Goal: Task Accomplishment & Management: Use online tool/utility

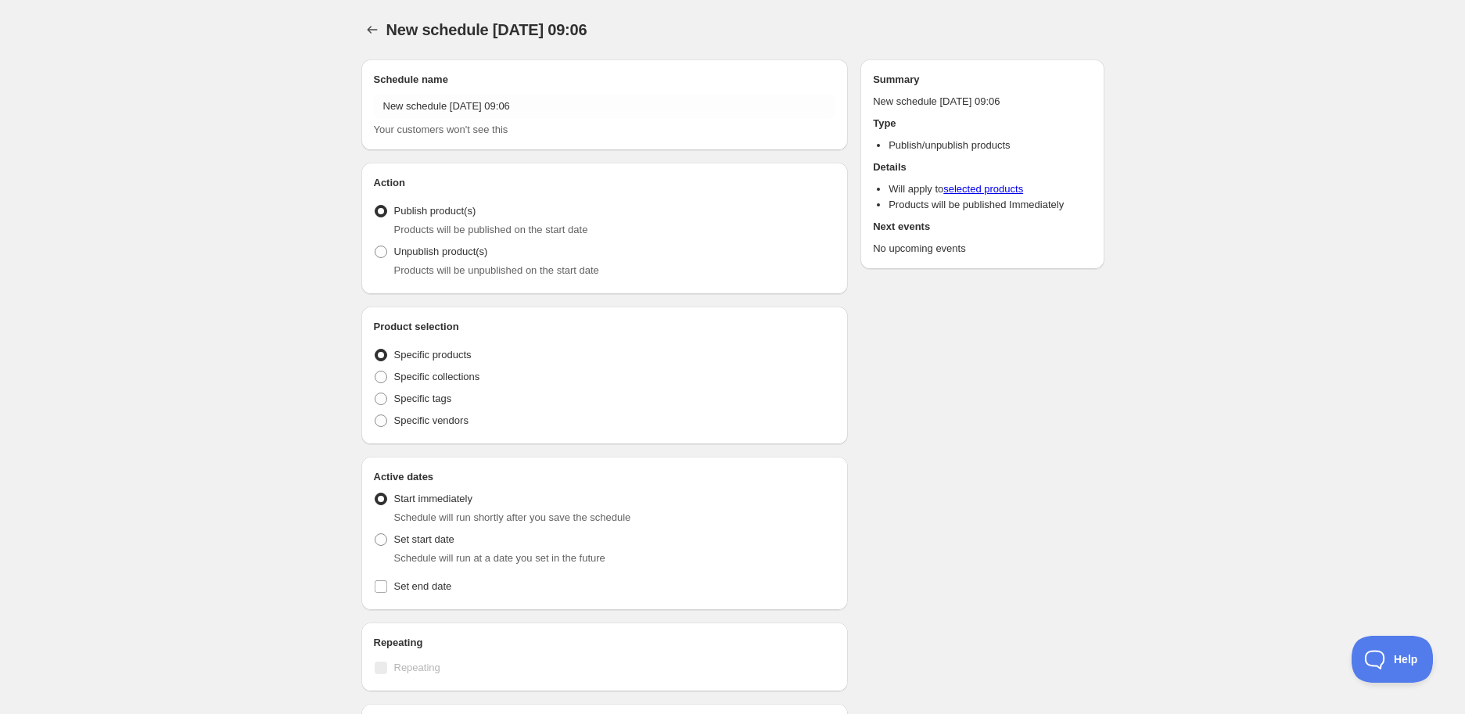
radio input "true"
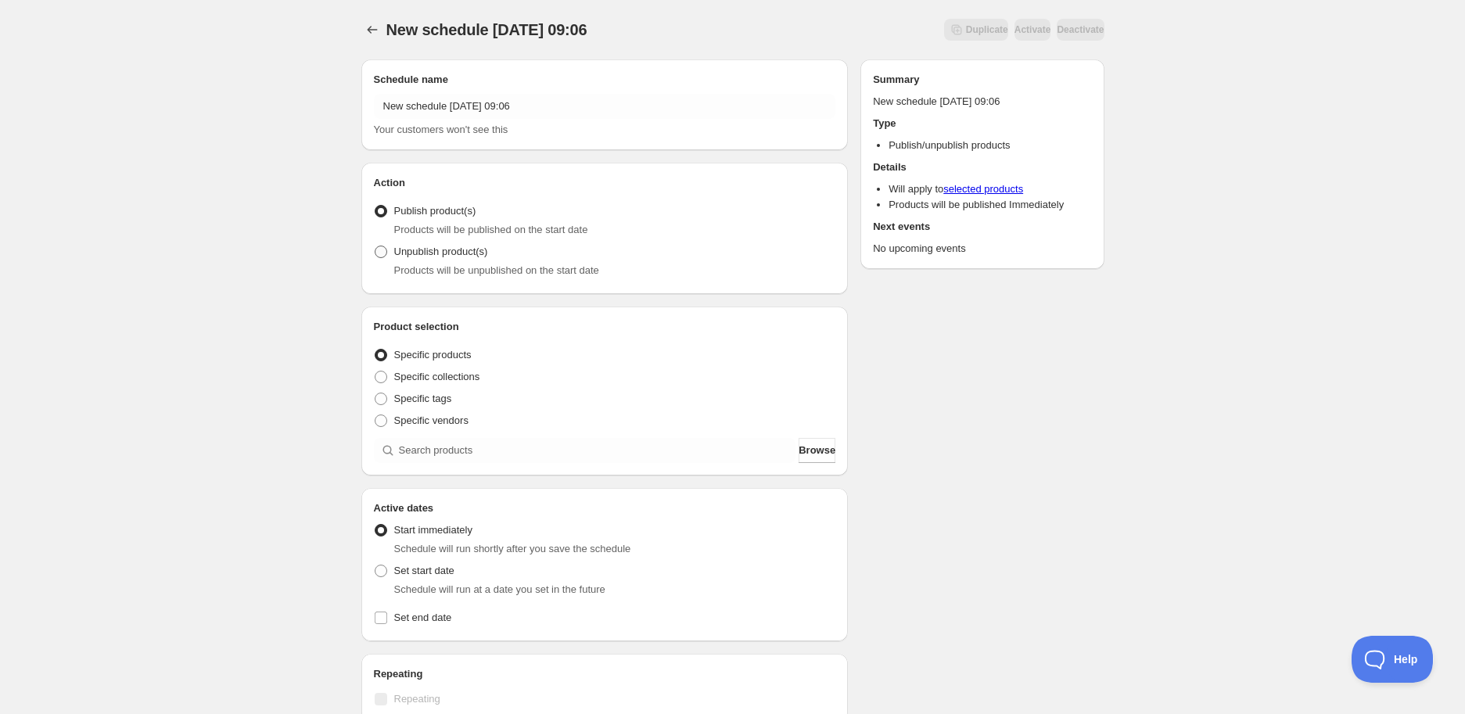
click at [454, 260] on label "Unpublish product(s)" at bounding box center [431, 252] width 114 height 22
click at [375, 246] on input "Unpublish product(s)" at bounding box center [375, 246] width 1 height 1
radio input "true"
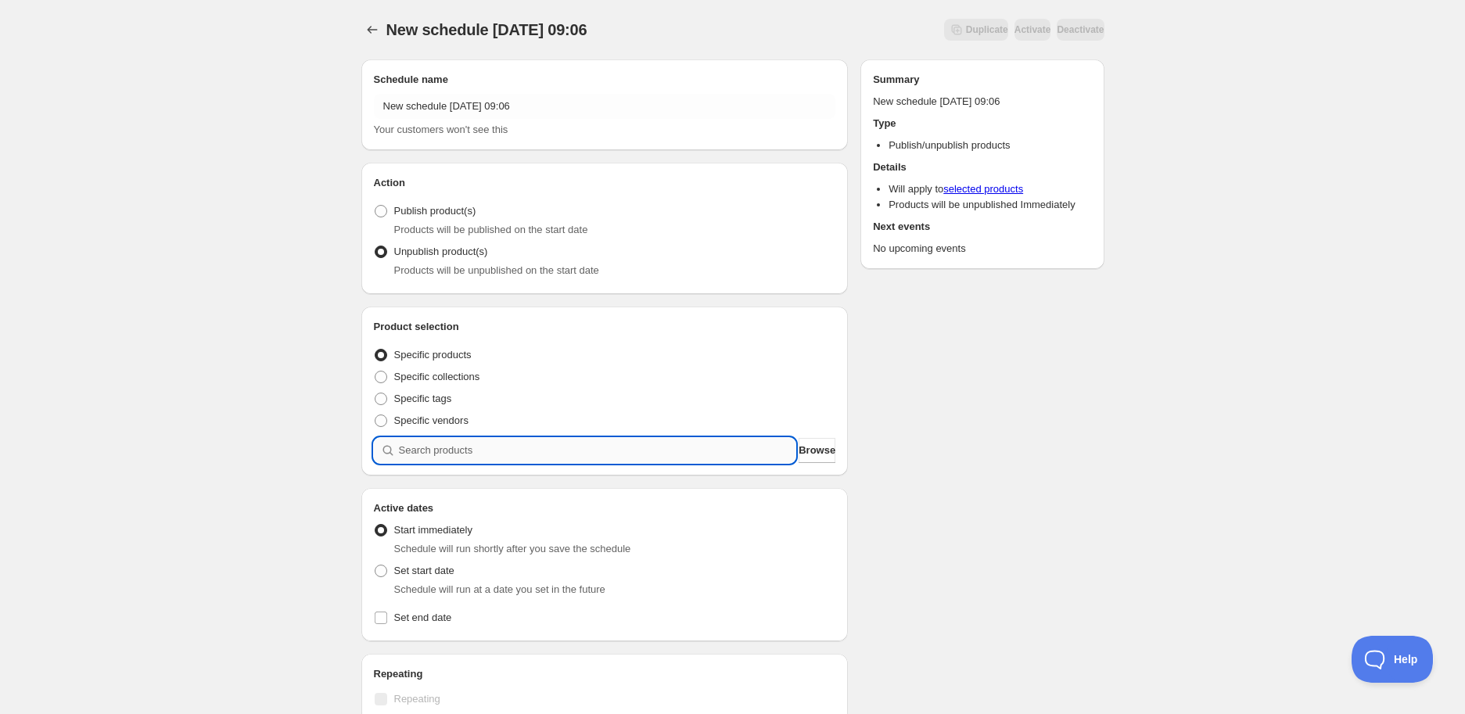
click at [478, 458] on input "search" at bounding box center [597, 450] width 397 height 25
paste input "STK004686"
type input "STK004686"
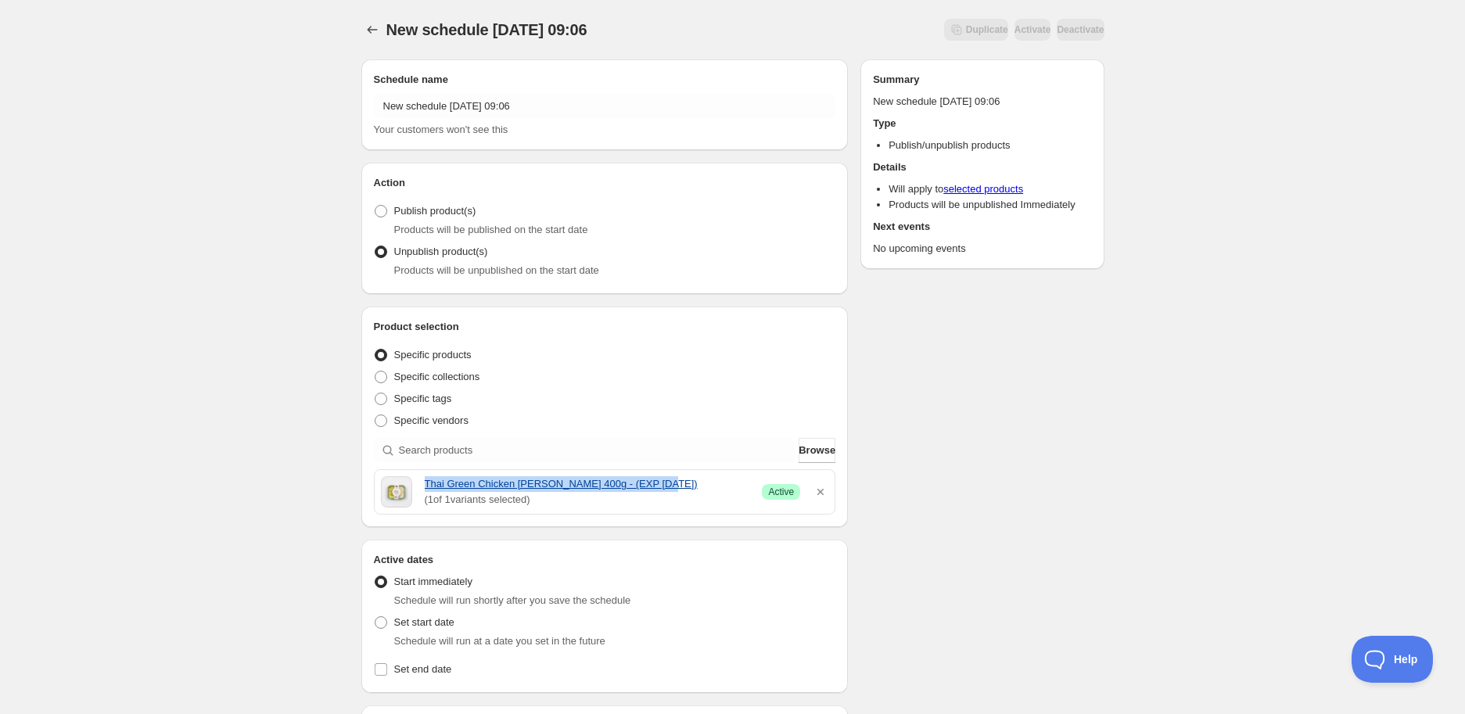
drag, startPoint x: 421, startPoint y: 485, endPoint x: 652, endPoint y: 480, distance: 230.8
click at [652, 480] on div "Thai Green Chicken Curry 400g - (EXP 22/08/2025) ( 1 of 1 variants selected) Su…" at bounding box center [605, 491] width 448 height 31
copy link "Thai Green Chicken Curry 400g - (EXP 22/08/2025)"
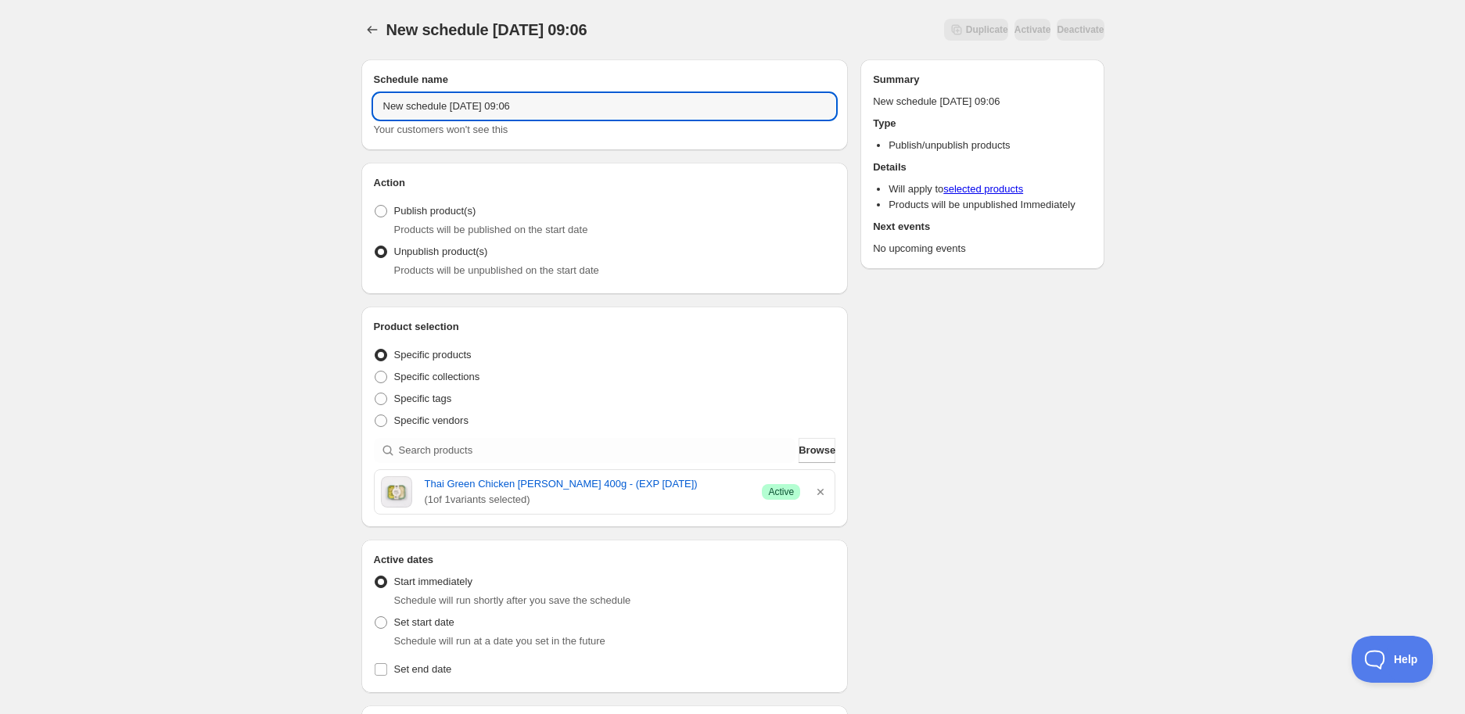
drag, startPoint x: 194, startPoint y: 66, endPoint x: 115, endPoint y: 65, distance: 79.0
click at [116, 65] on div "New schedule Aug 15 2025 09:06. This page is ready New schedule Aug 15 2025 09:…" at bounding box center [732, 620] width 1465 height 1241
paste input "Thai Green Chicken Curry 400g - (EXP 22/08/2025)"
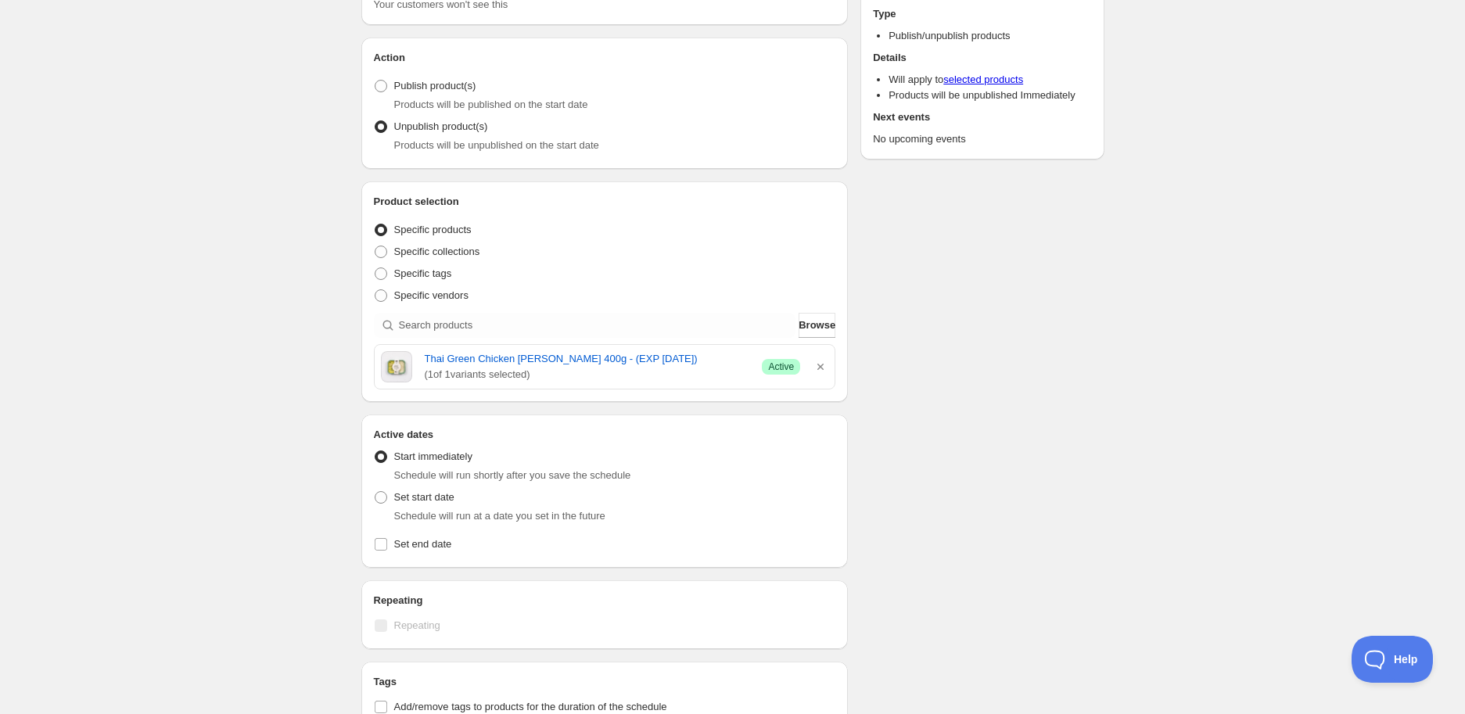
scroll to position [260, 0]
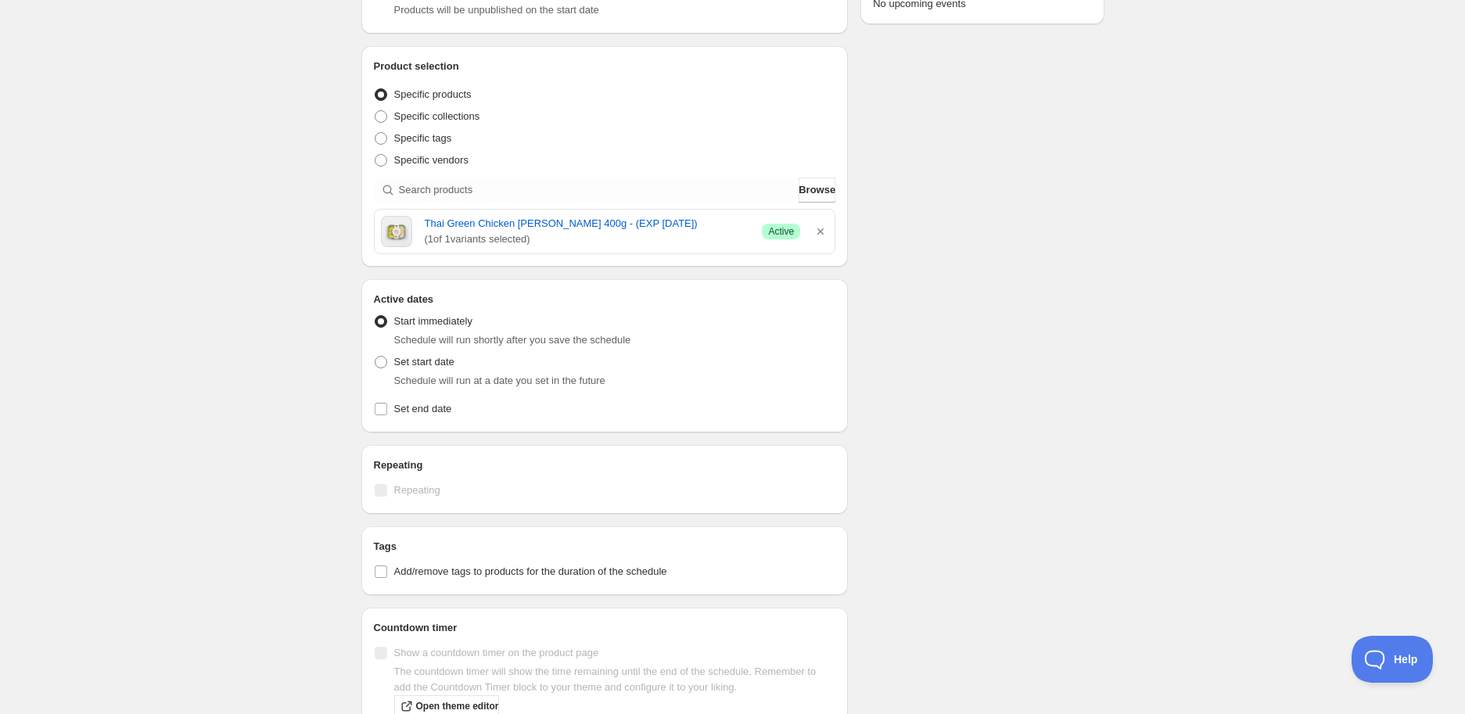
type input "Thai Green Chicken Curry 400g - (EXP 22/08/2025)"
click at [403, 375] on span "Schedule will run at a date you set in the future" at bounding box center [499, 381] width 211 height 12
click at [402, 361] on span "Set start date" at bounding box center [424, 362] width 60 height 12
click at [375, 357] on input "Set start date" at bounding box center [375, 356] width 1 height 1
radio input "true"
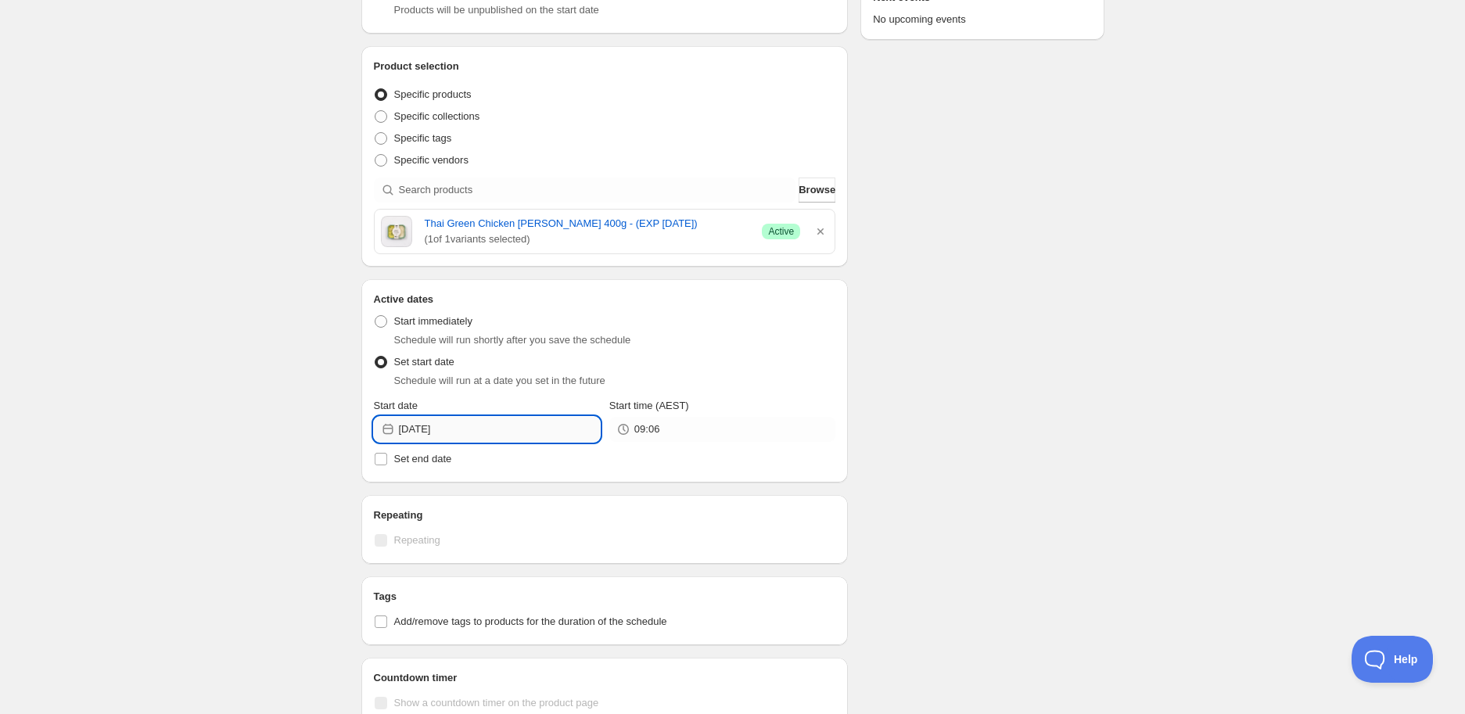
click at [433, 433] on input "2025-08-15" at bounding box center [499, 429] width 201 height 25
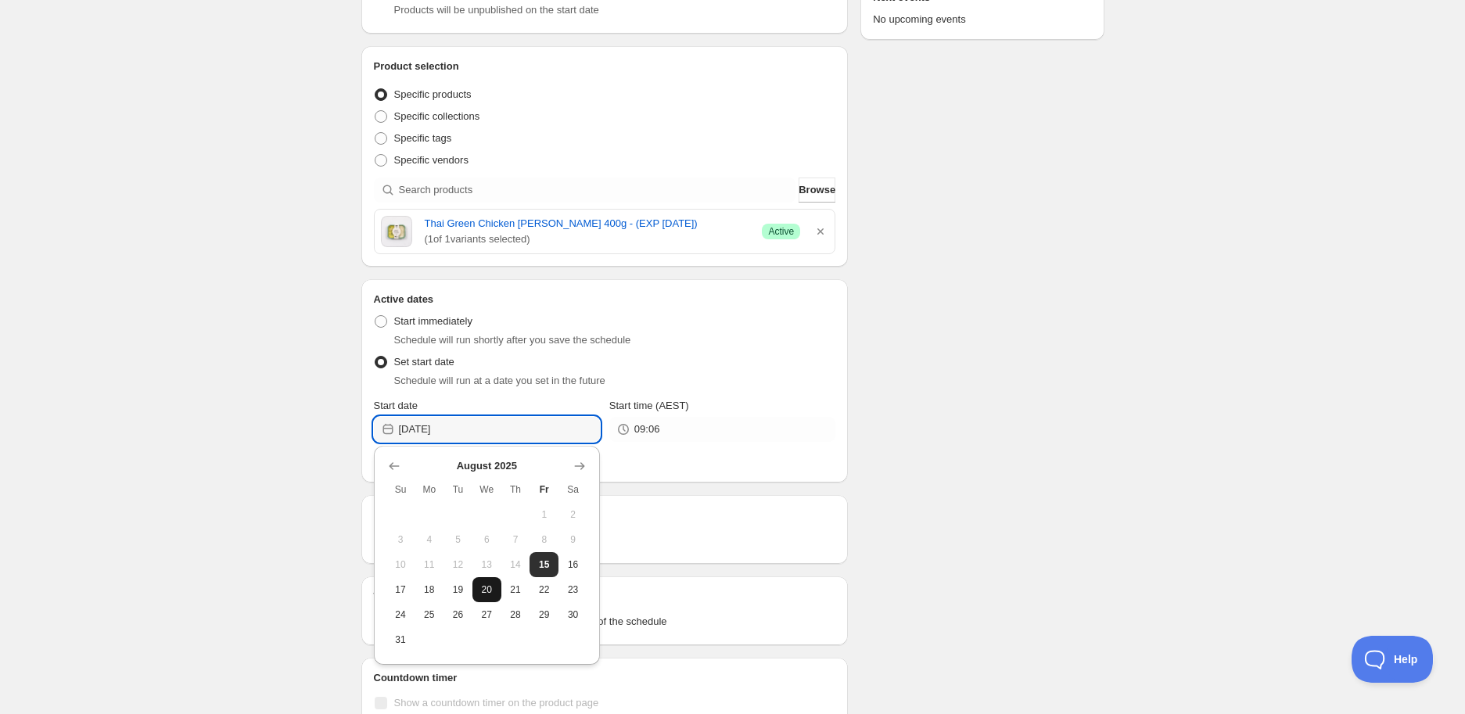
click at [493, 590] on span "20" at bounding box center [487, 590] width 16 height 13
type input "2025-08-20"
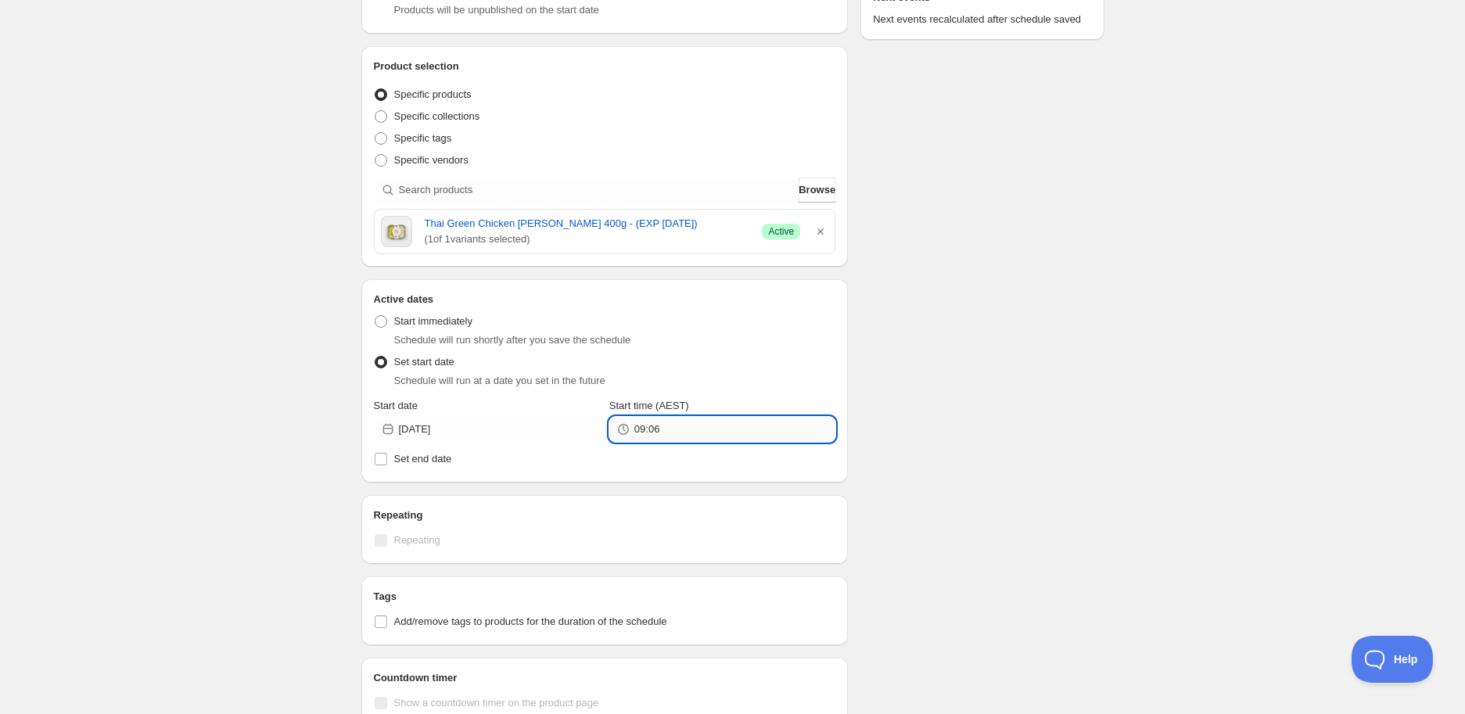
click at [654, 429] on input "09:06" at bounding box center [734, 429] width 201 height 25
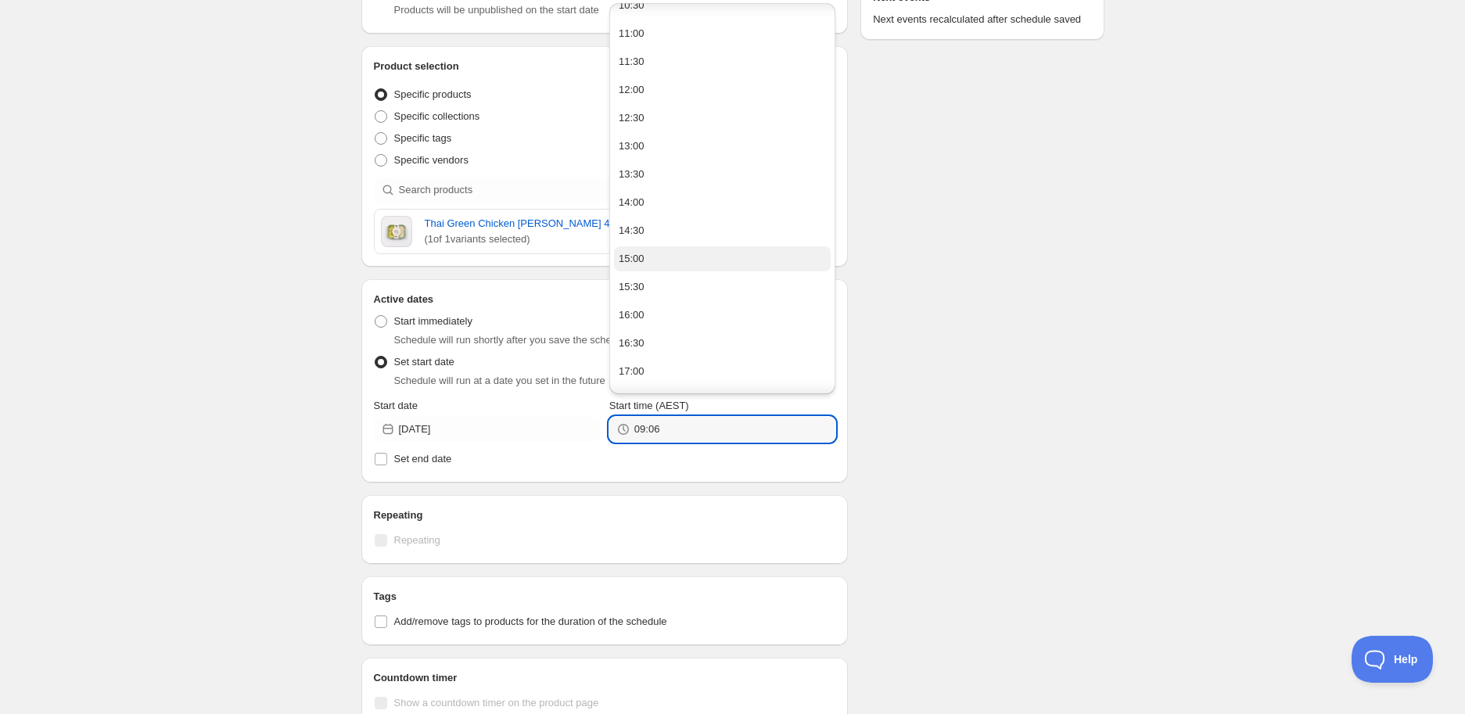
scroll to position [608, 0]
click at [643, 199] on button "14:00" at bounding box center [722, 201] width 217 height 25
type input "14:00"
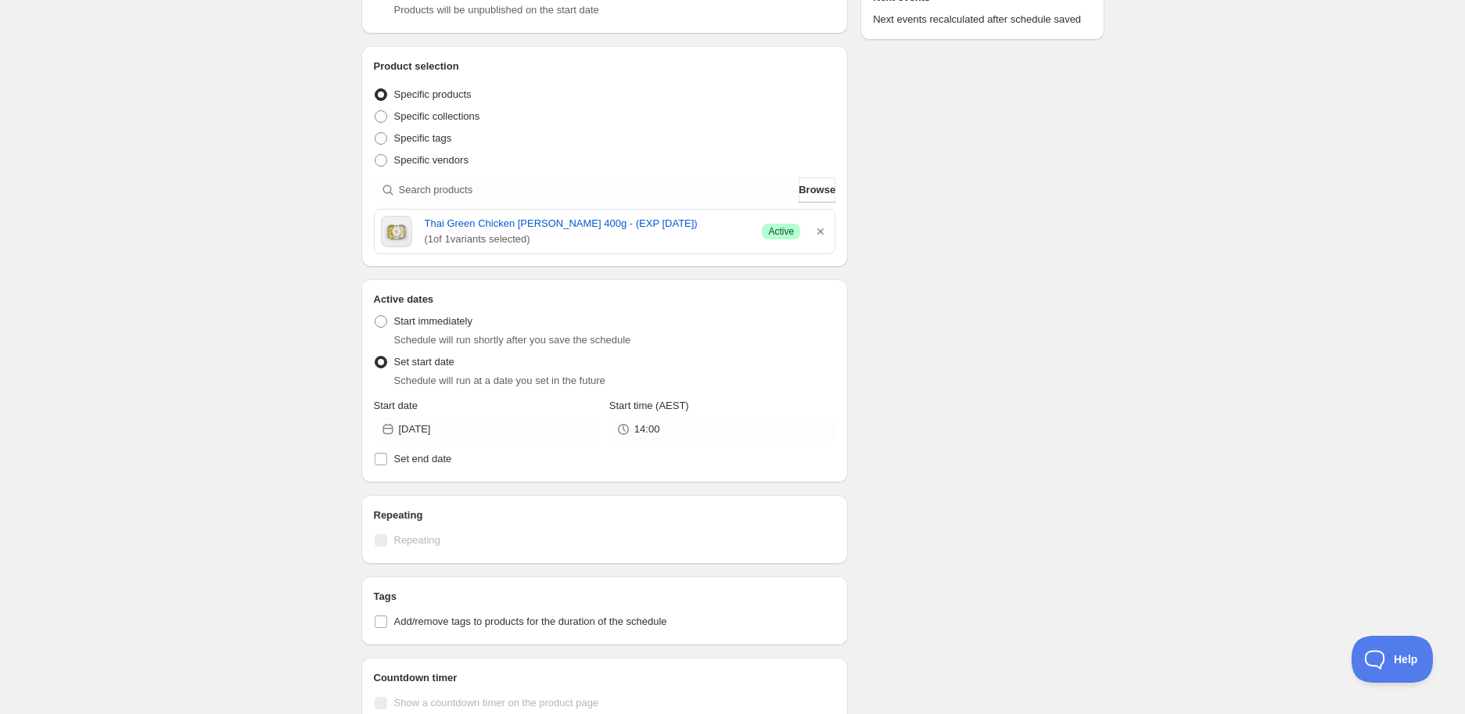
click at [1059, 270] on div "Schedule name Thai Green Chicken Curry 400g - (EXP 22/08/2025) Your customers w…" at bounding box center [727, 392] width 756 height 1212
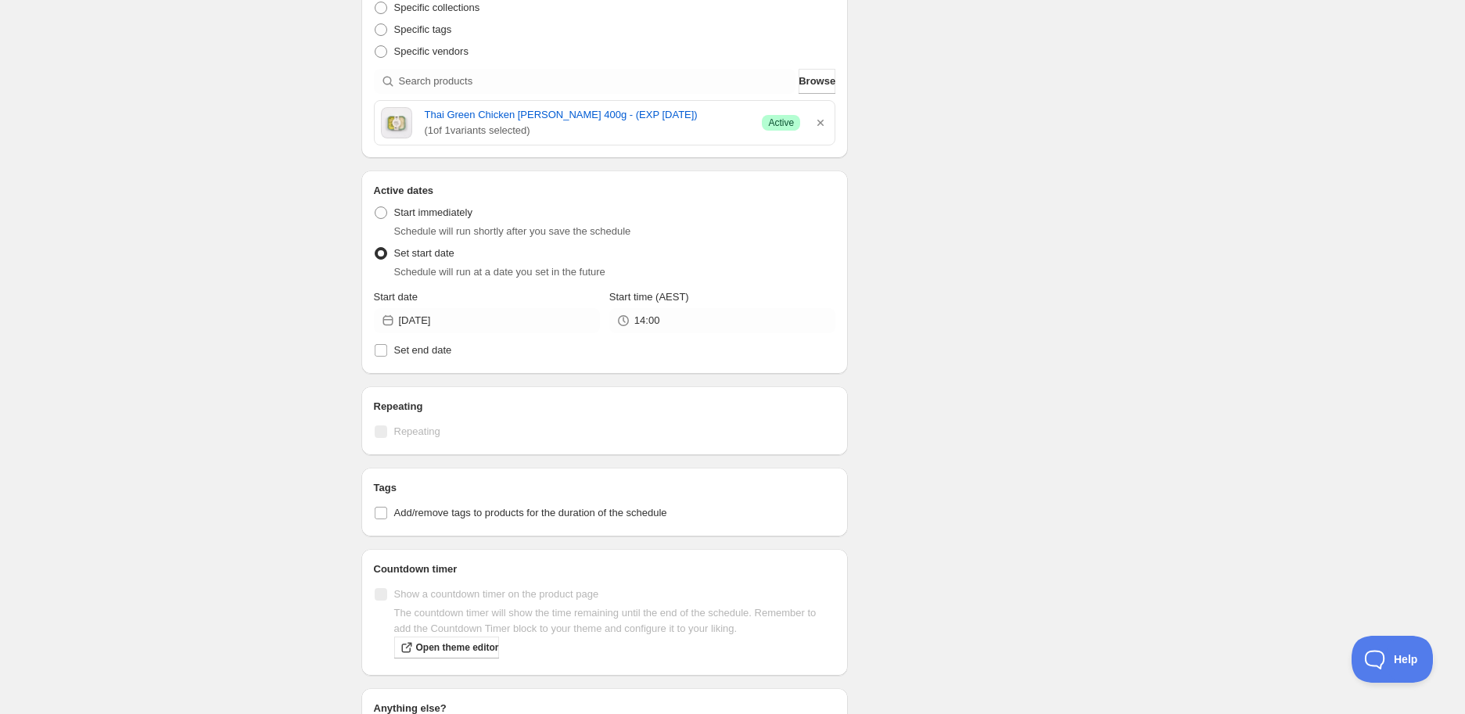
scroll to position [521, 0]
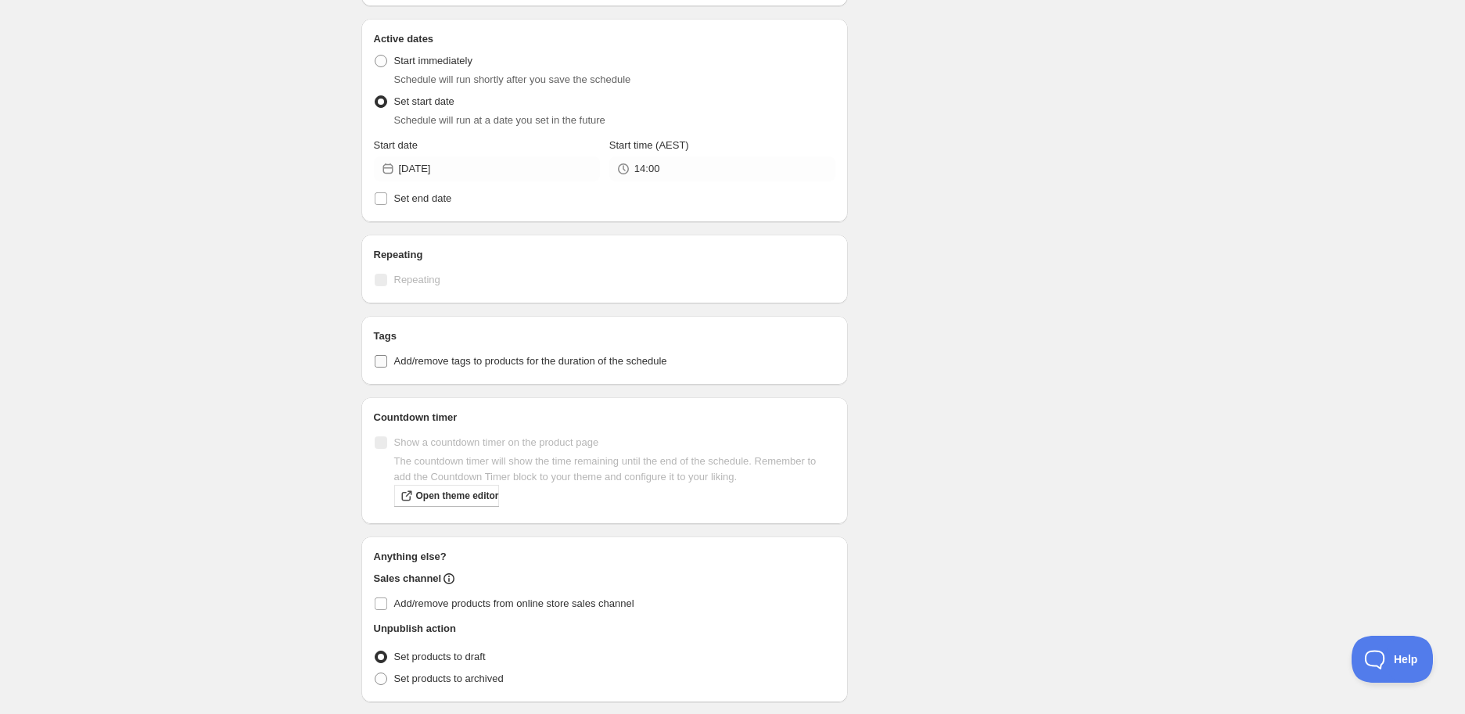
click at [465, 367] on span "Add/remove tags to products for the duration of the schedule" at bounding box center [530, 361] width 273 height 12
click at [387, 367] on input "Add/remove tags to products for the duration of the schedule" at bounding box center [381, 361] width 13 height 13
checkbox input "true"
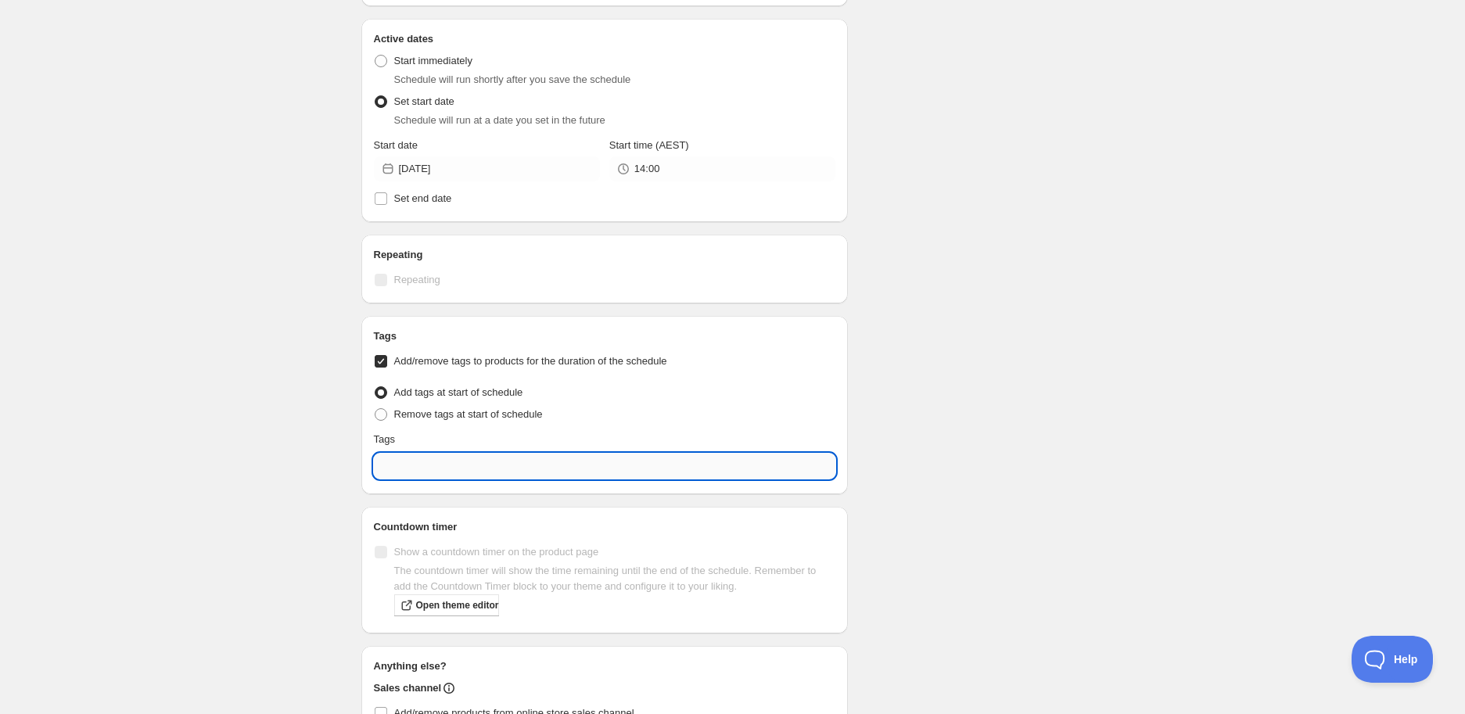
click at [448, 455] on input "text" at bounding box center [605, 466] width 462 height 25
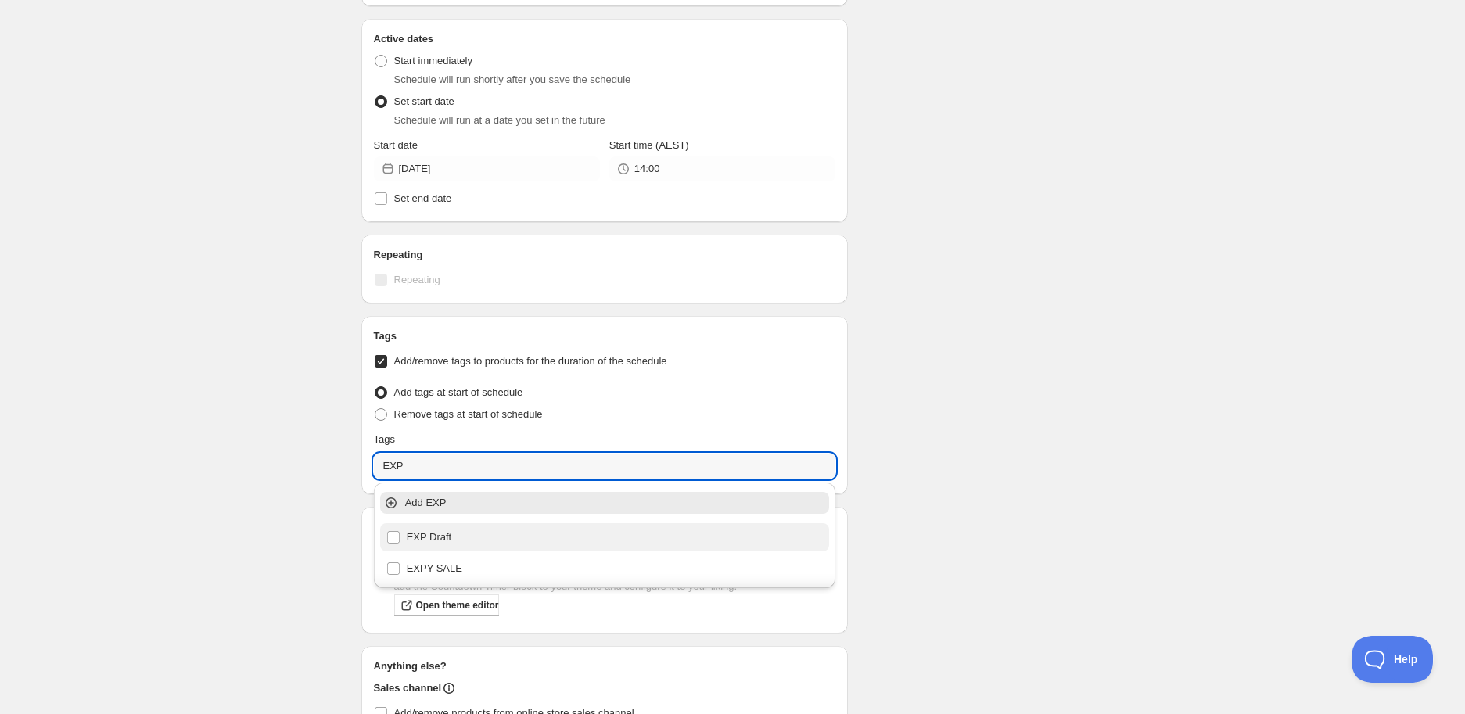
click at [462, 531] on div "EXP Draft" at bounding box center [604, 537] width 437 height 22
type input "EXP Draft"
checkbox input "true"
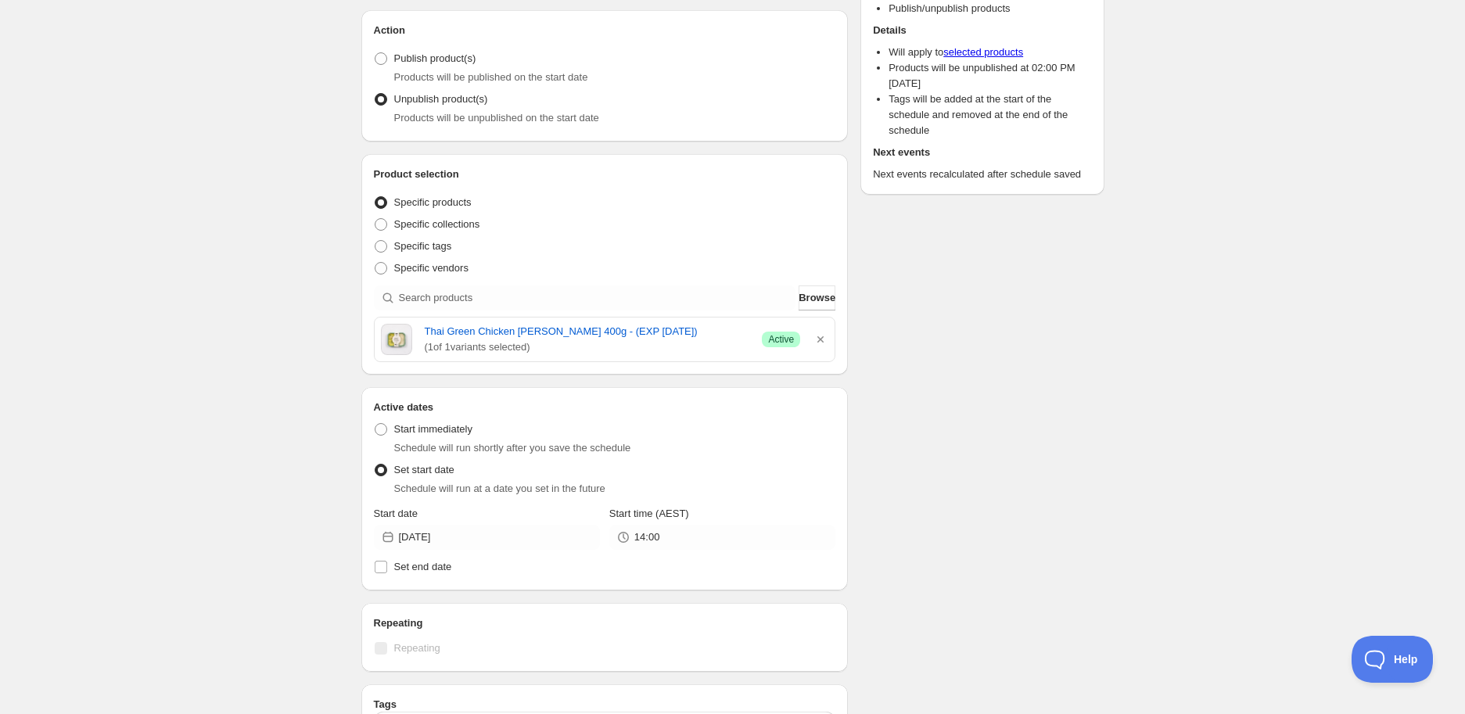
scroll to position [0, 0]
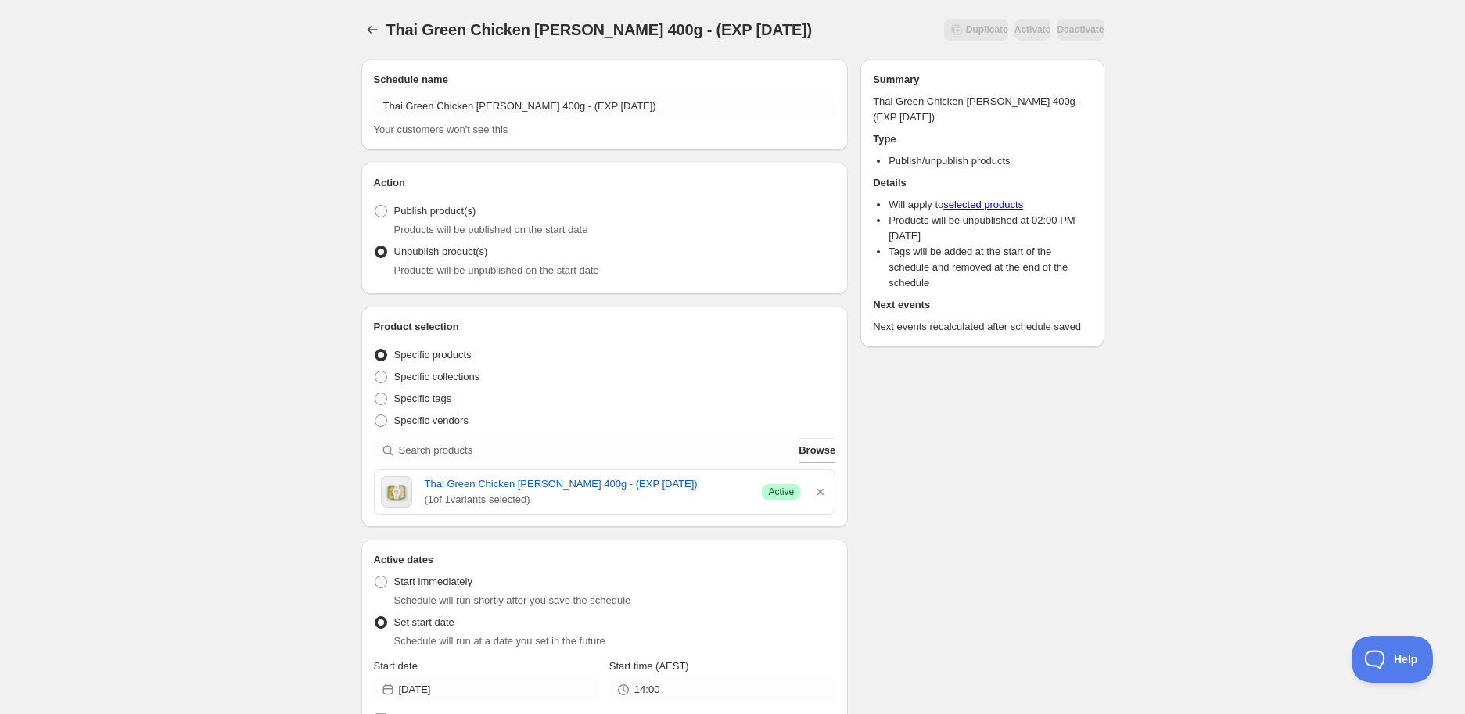
type input "EXP Draft"
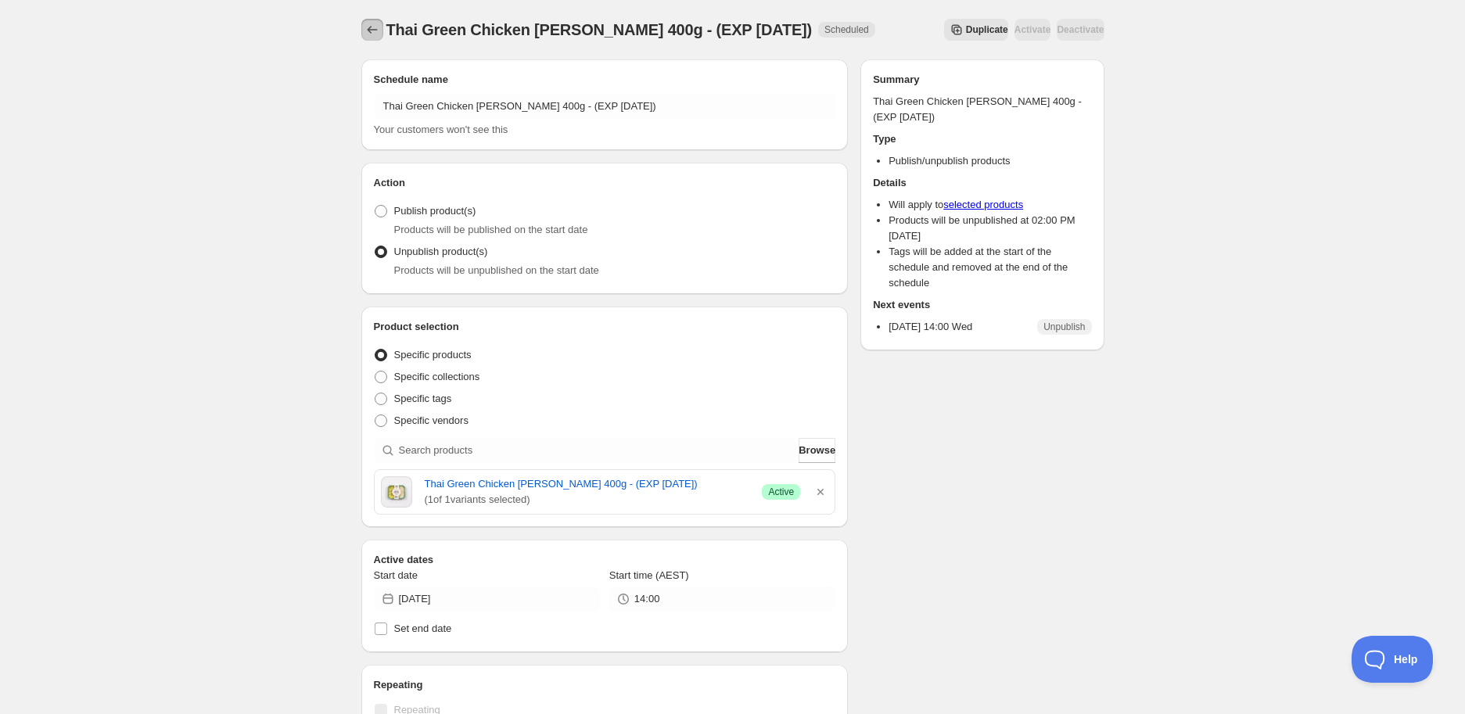
click at [368, 25] on icon "Schedules" at bounding box center [372, 30] width 16 height 16
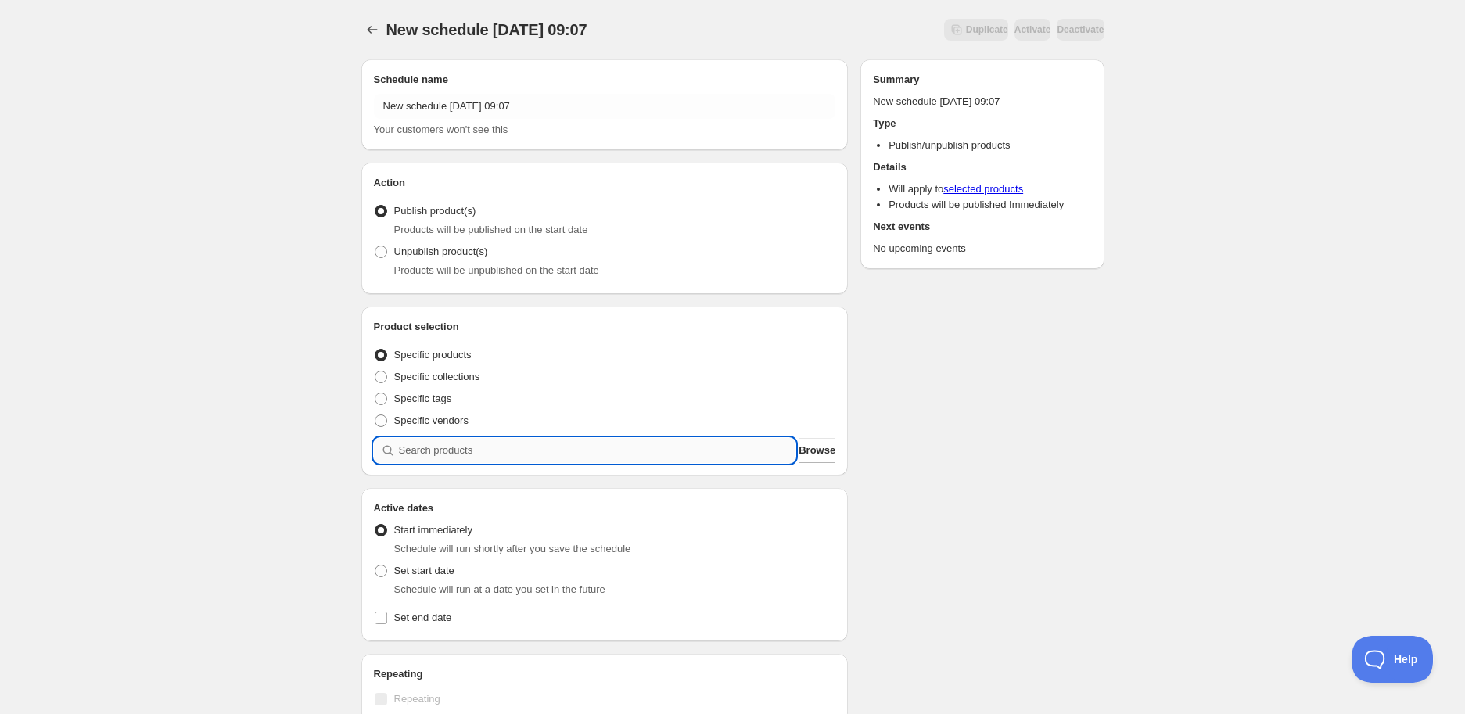
click at [555, 454] on input "search" at bounding box center [597, 450] width 397 height 25
paste input "search"
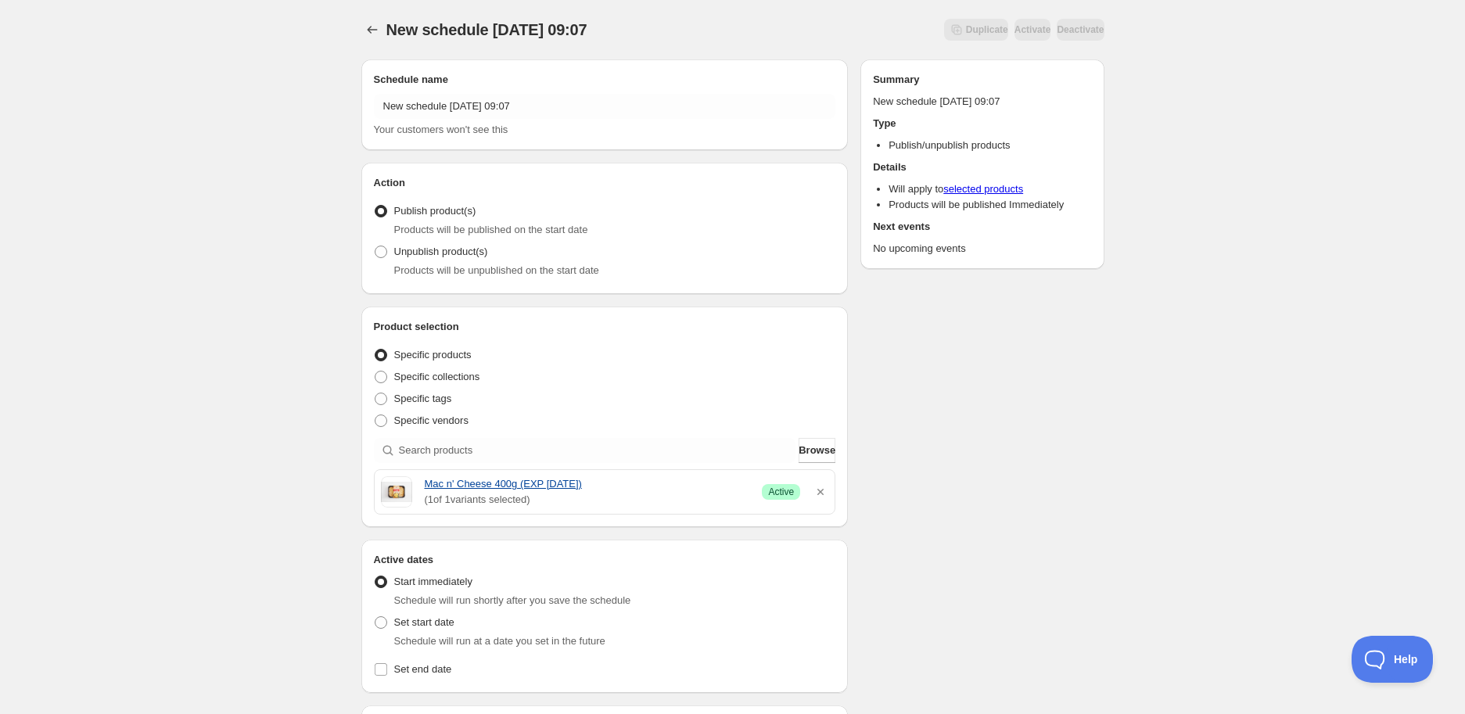
drag, startPoint x: 423, startPoint y: 485, endPoint x: 594, endPoint y: 483, distance: 171.3
click at [594, 483] on div "Mac n' Cheese 400g (EXP 20/08/2025) ( 1 of 1 variants selected) Success Active" at bounding box center [605, 491] width 448 height 31
copy link "Mac n' Cheese 400g (EXP 20/08/2025)"
click at [407, 628] on span "Set start date" at bounding box center [424, 622] width 60 height 12
click at [375, 617] on input "Set start date" at bounding box center [375, 616] width 1 height 1
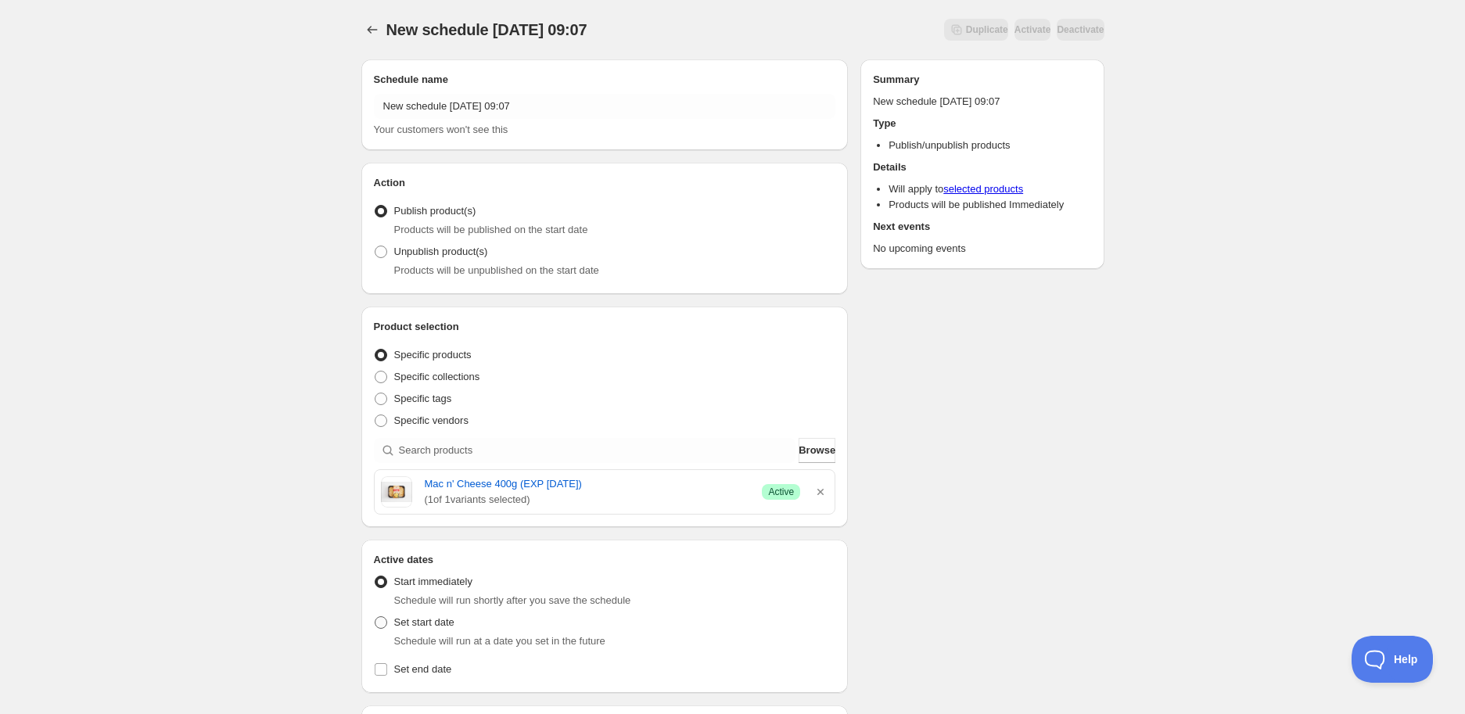
radio input "true"
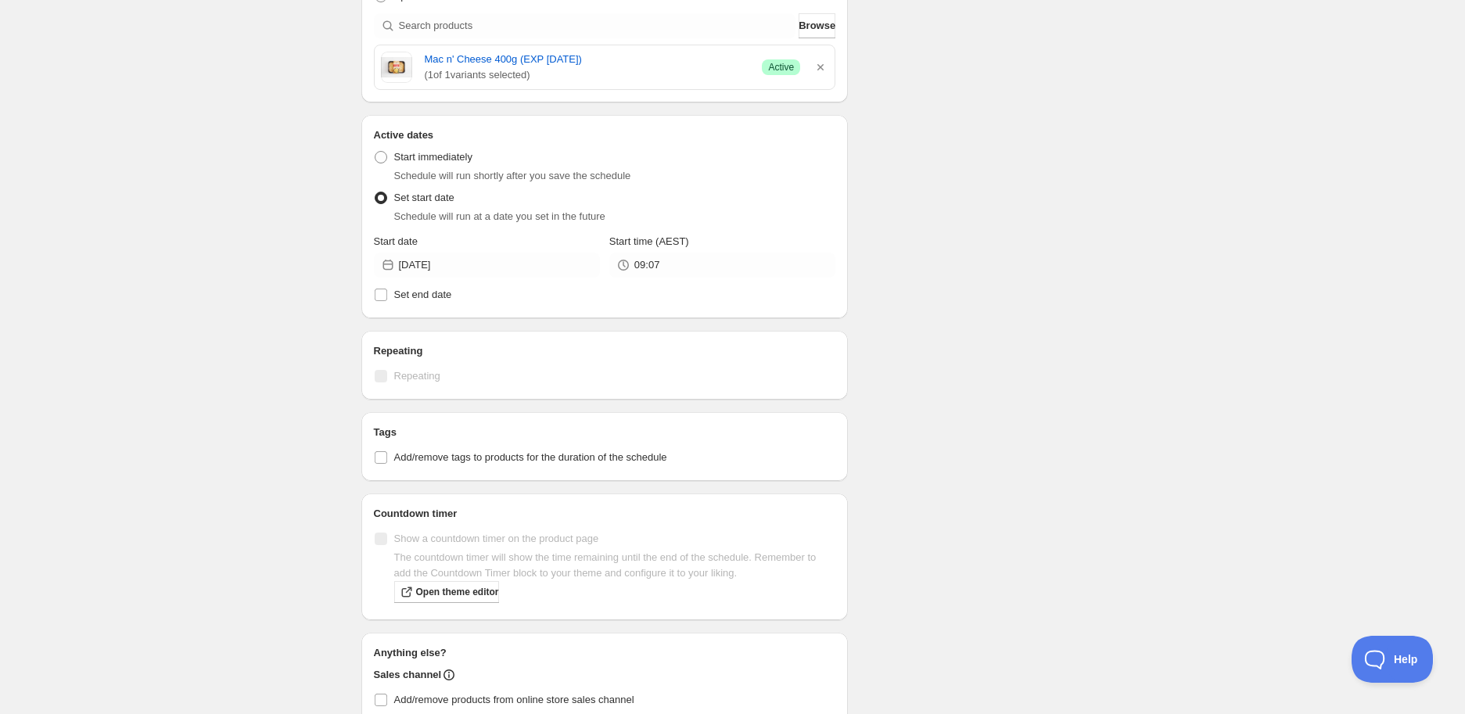
scroll to position [521, 0]
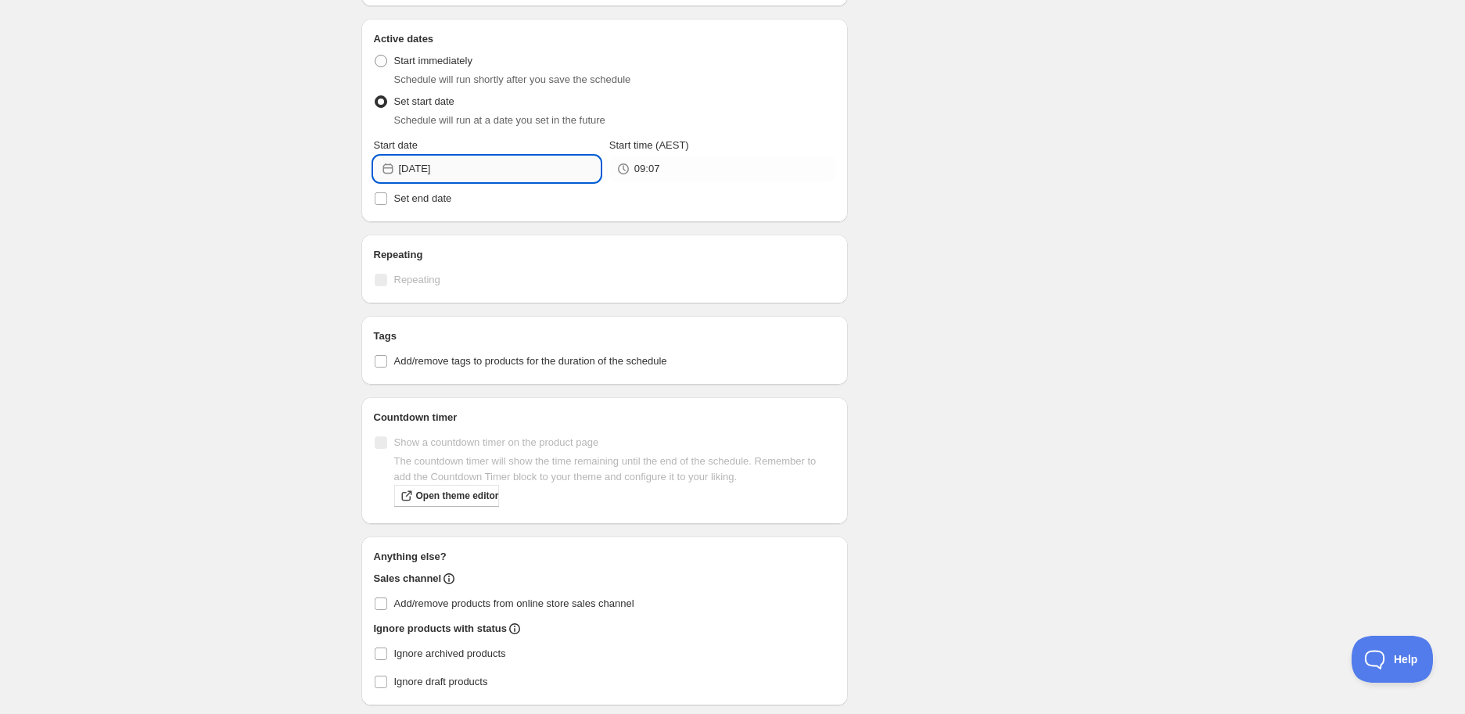
click at [486, 176] on input "2025-08-15" at bounding box center [499, 168] width 201 height 25
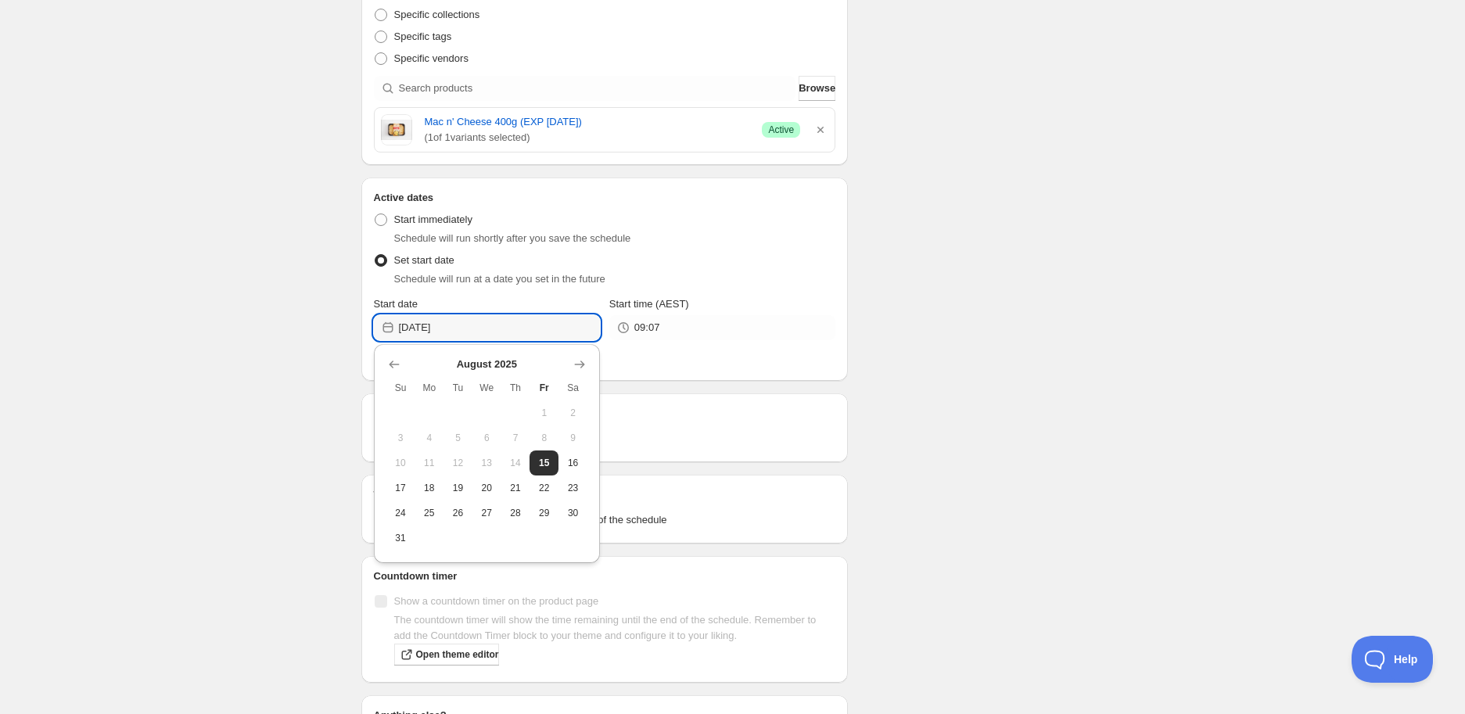
scroll to position [347, 0]
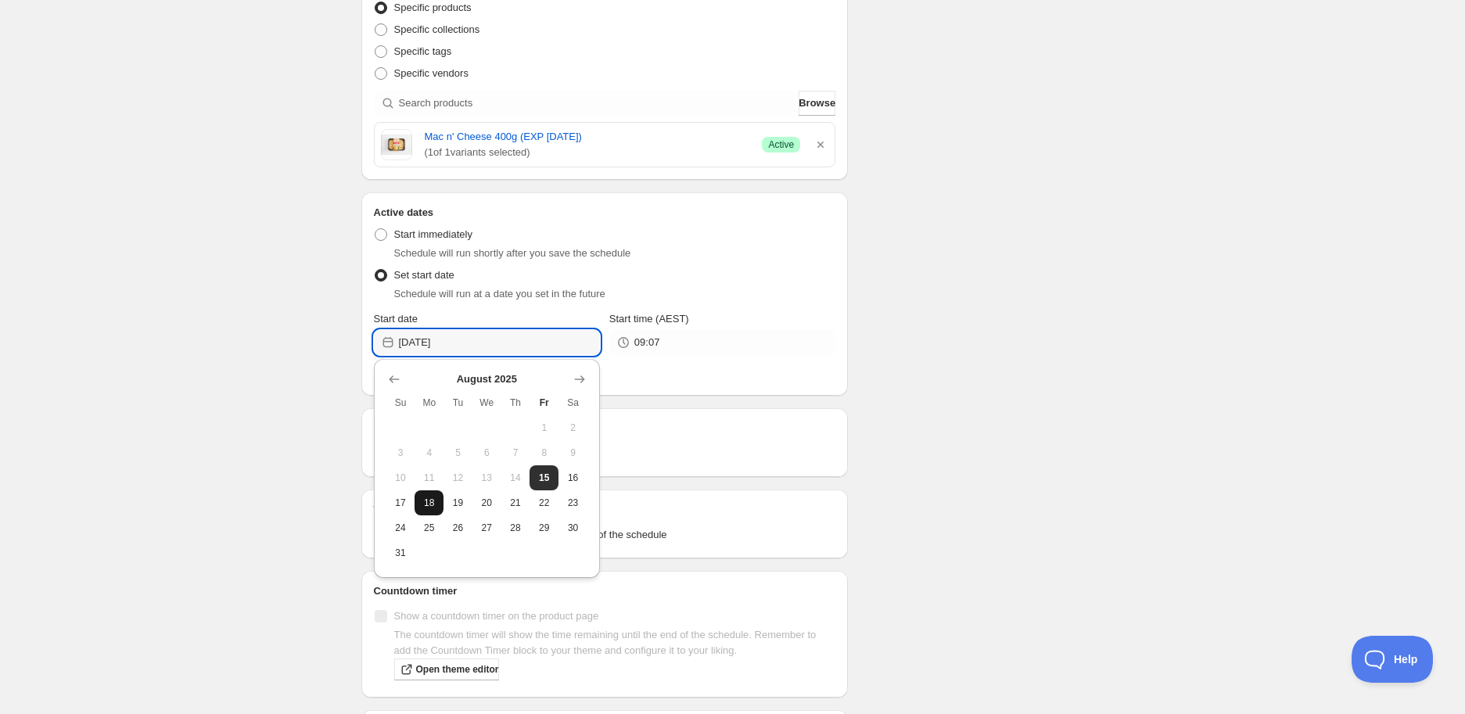
click at [433, 505] on span "18" at bounding box center [429, 503] width 16 height 13
type input "2025-08-18"
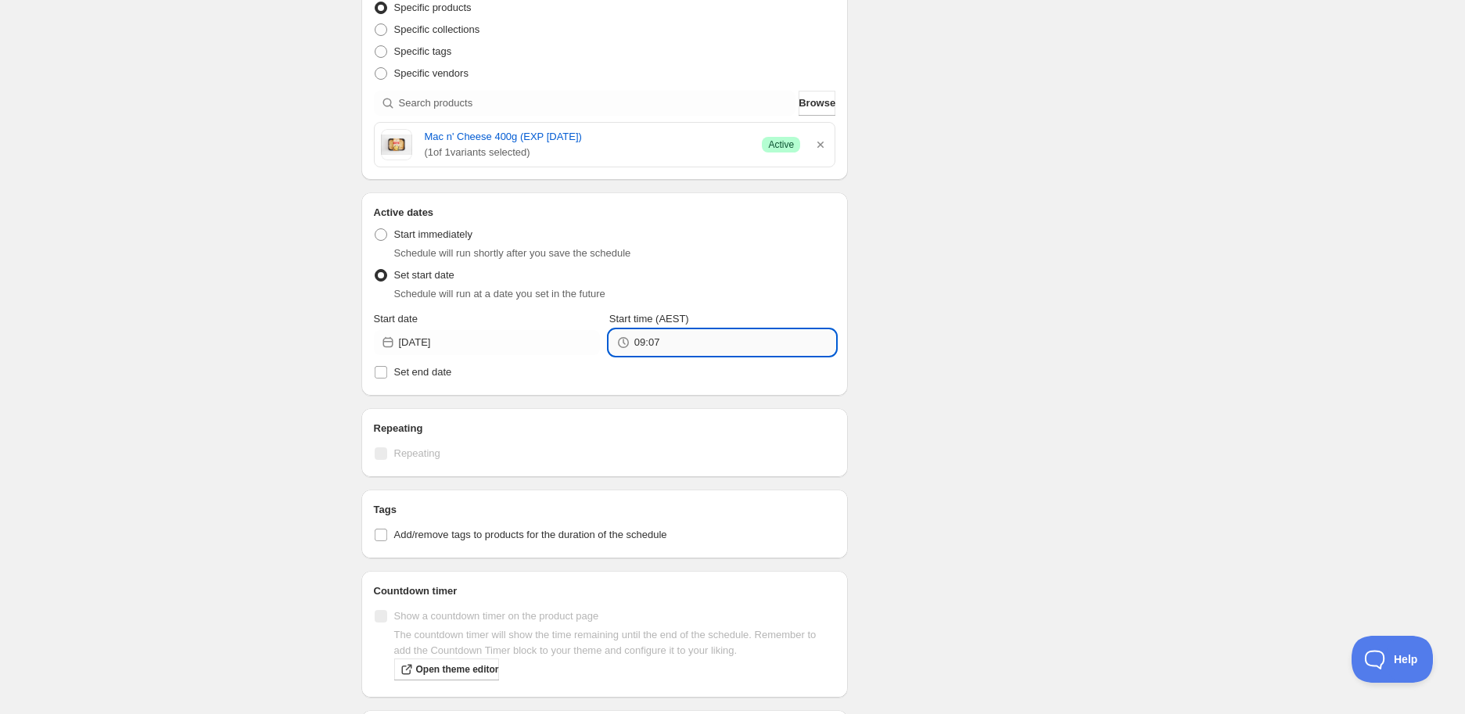
click at [668, 341] on input "09:07" at bounding box center [734, 342] width 201 height 25
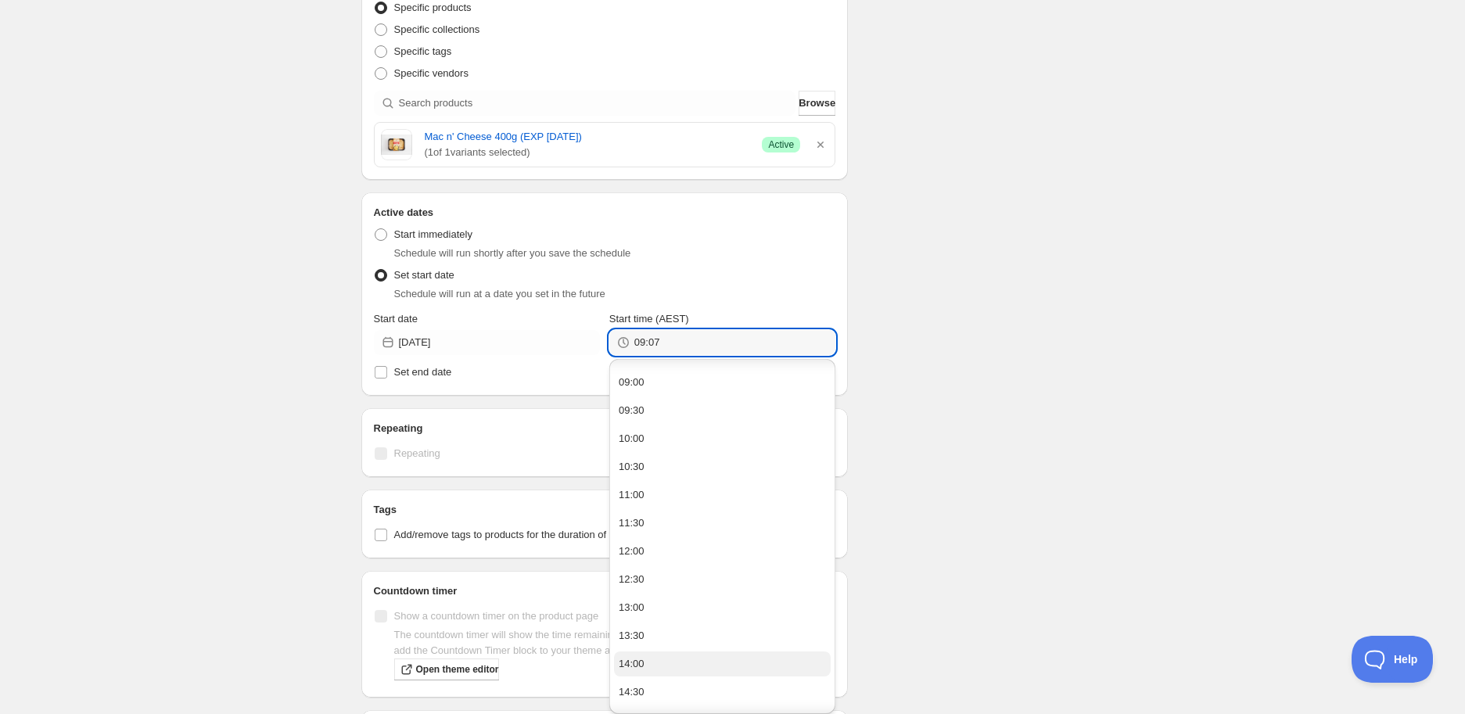
scroll to position [608, 0]
click at [654, 557] on button "14:00" at bounding box center [722, 556] width 217 height 25
type input "14:00"
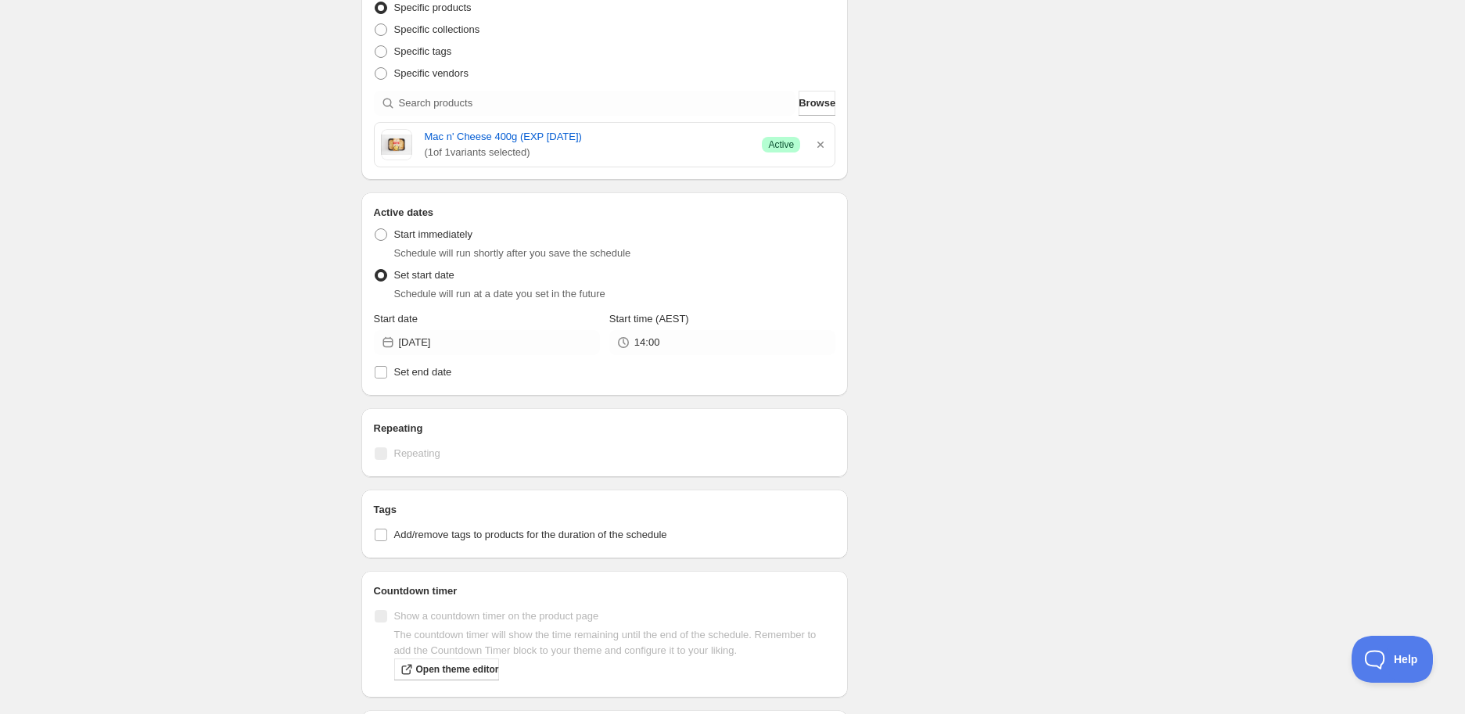
click at [944, 222] on div "Schedule name New schedule Aug 15 2025 09:07 Your customers won't see this Acti…" at bounding box center [727, 308] width 756 height 1216
click at [536, 531] on span "Add/remove tags to products for the duration of the schedule" at bounding box center [530, 535] width 273 height 12
click at [387, 531] on input "Add/remove tags to products for the duration of the schedule" at bounding box center [381, 535] width 13 height 13
checkbox input "true"
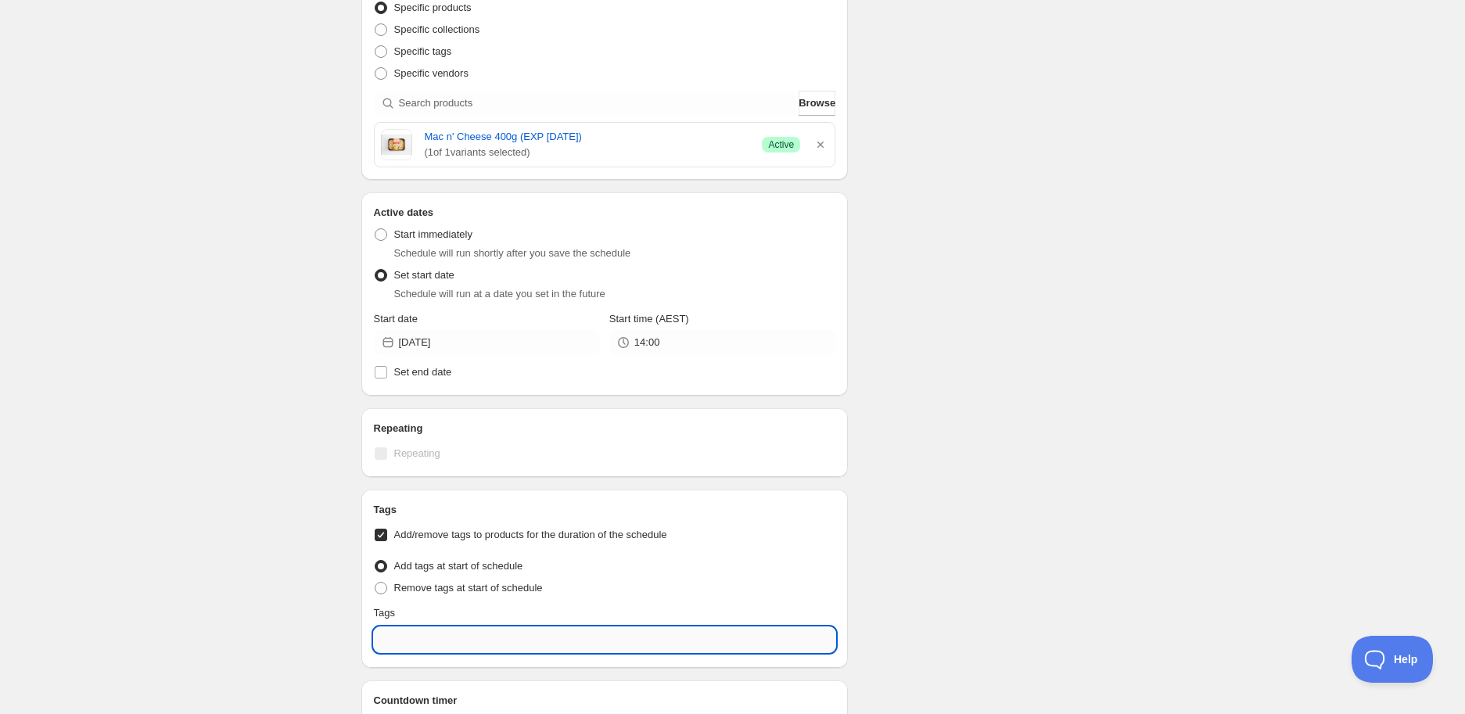
click at [472, 644] on input "text" at bounding box center [605, 639] width 462 height 25
click at [563, 575] on div "EXP Draft" at bounding box center [604, 572] width 437 height 22
type input "EXP Draft"
checkbox input "true"
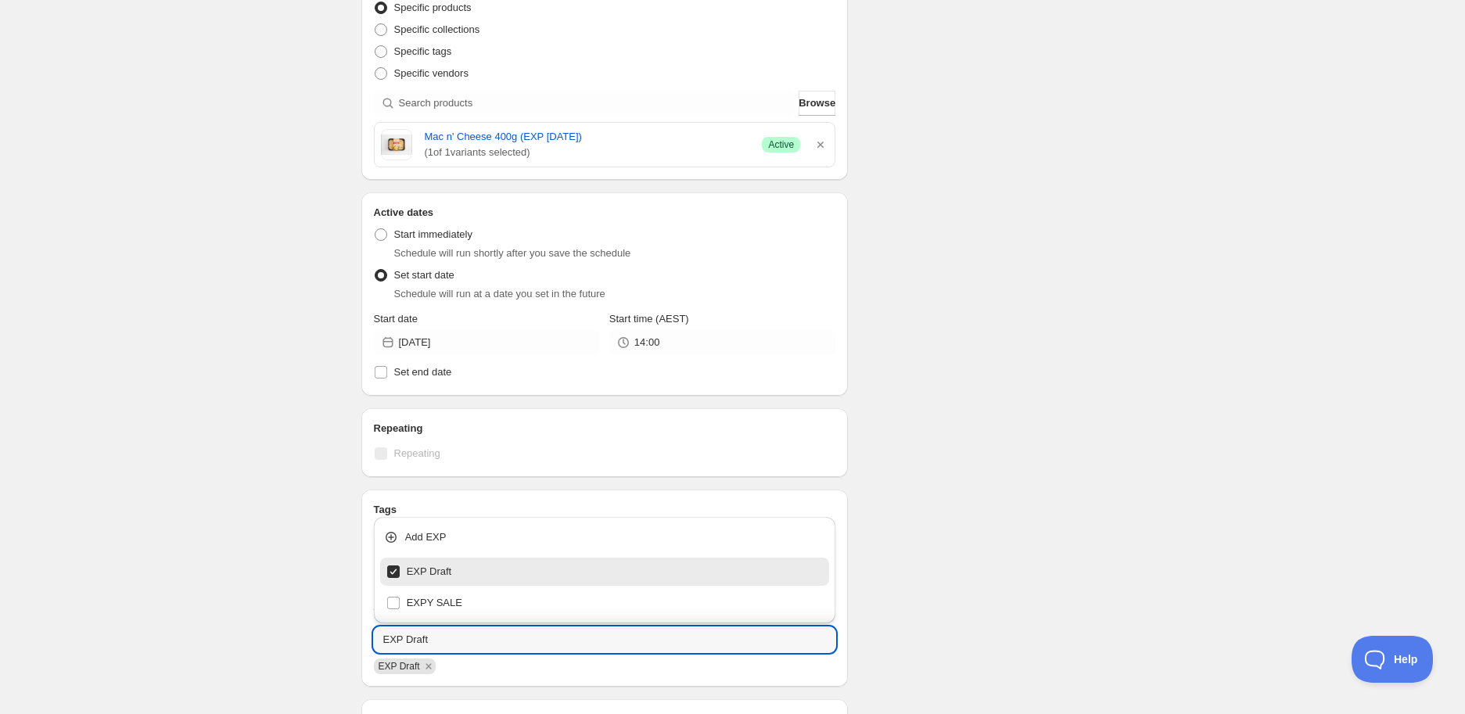
type input "EXP Draft"
click at [992, 589] on div "Schedule name New schedule Aug 15 2025 09:07 Your customers won't see this Acti…" at bounding box center [727, 372] width 756 height 1344
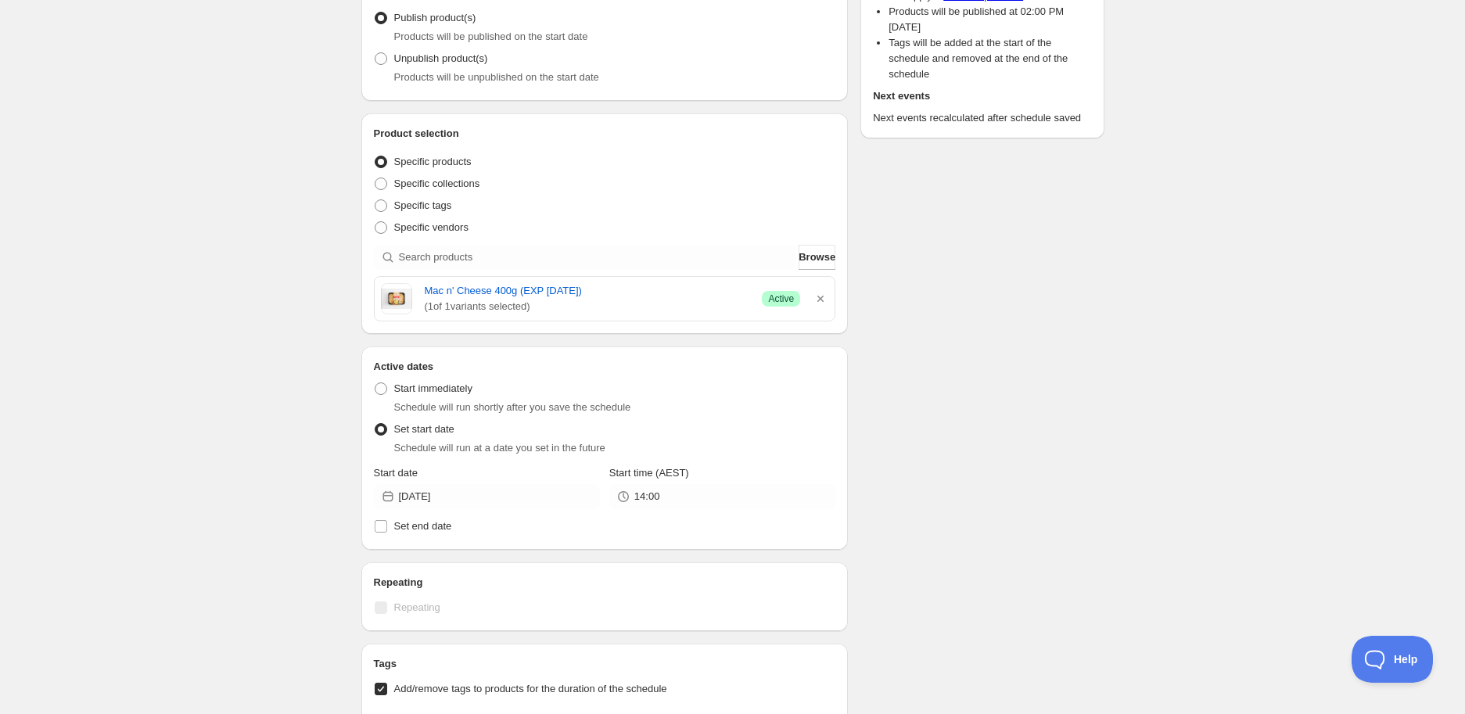
scroll to position [0, 0]
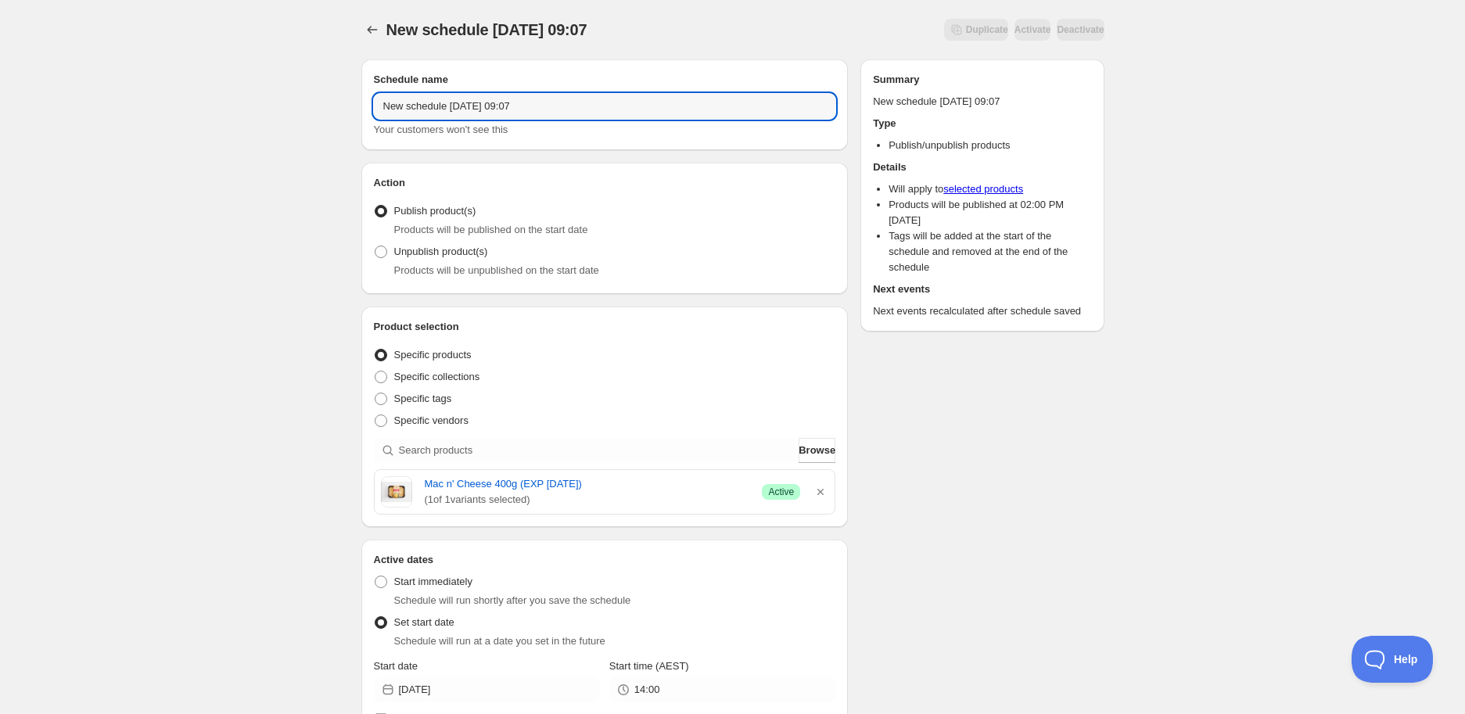
drag, startPoint x: 566, startPoint y: 100, endPoint x: -142, endPoint y: 94, distance: 707.9
click at [0, 94] on html "New schedule Aug 15 2025 09:07. This page is ready New schedule Aug 15 2025 09:…" at bounding box center [732, 357] width 1465 height 714
paste input "Mac n' Cheese 400g (EXP 20/08/2025)"
type input "Mac n' Cheese 400g (EXP 20/08/2025)"
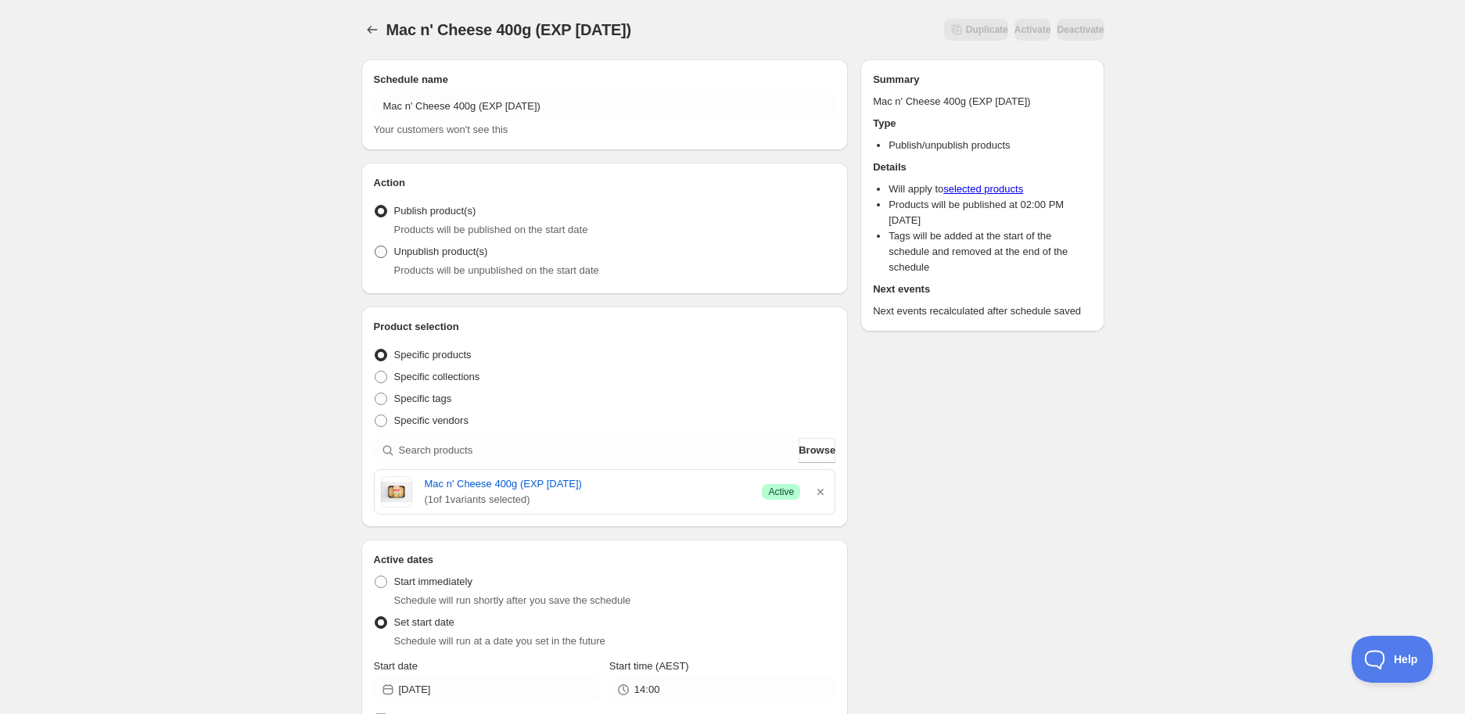
click at [455, 242] on label "Unpublish product(s)" at bounding box center [431, 252] width 114 height 22
click at [375, 246] on input "Unpublish product(s)" at bounding box center [375, 246] width 1 height 1
radio input "true"
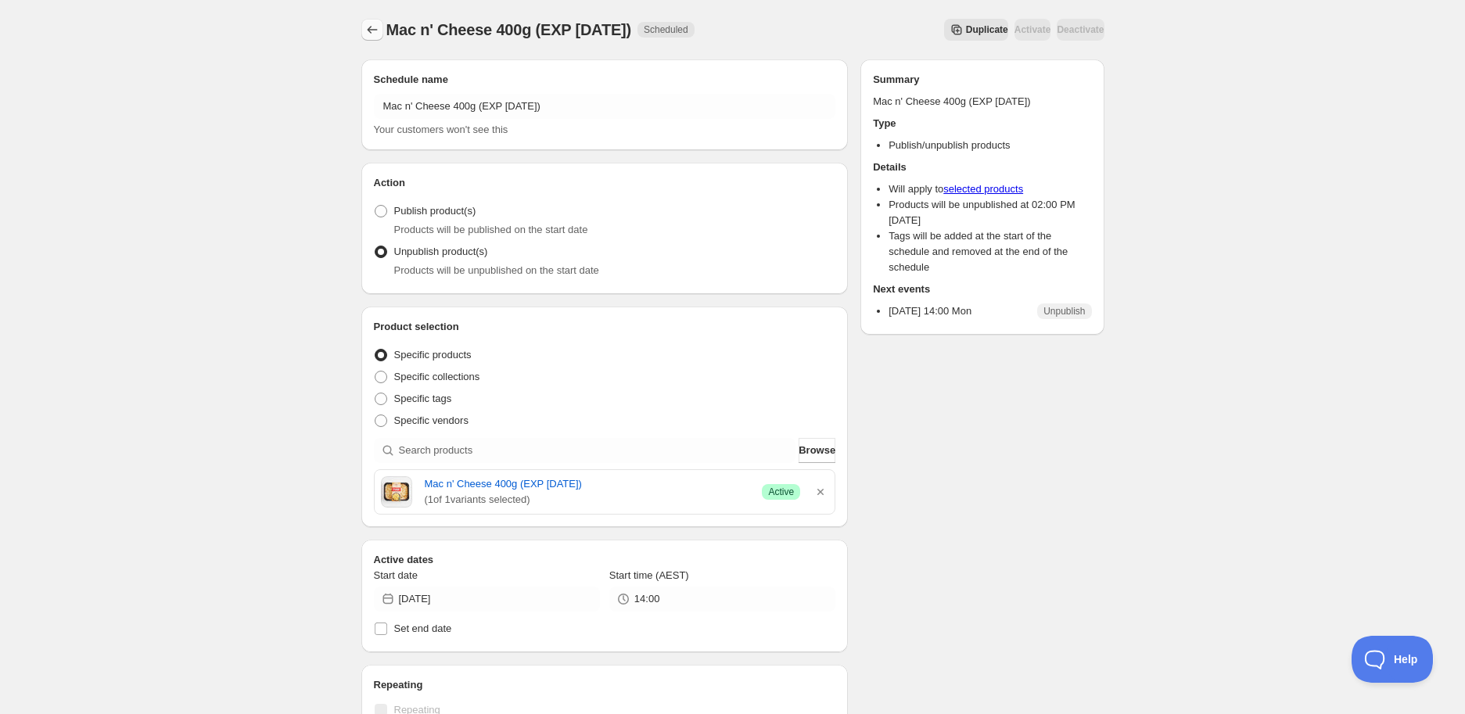
click at [370, 27] on icon "Schedules" at bounding box center [372, 30] width 16 height 16
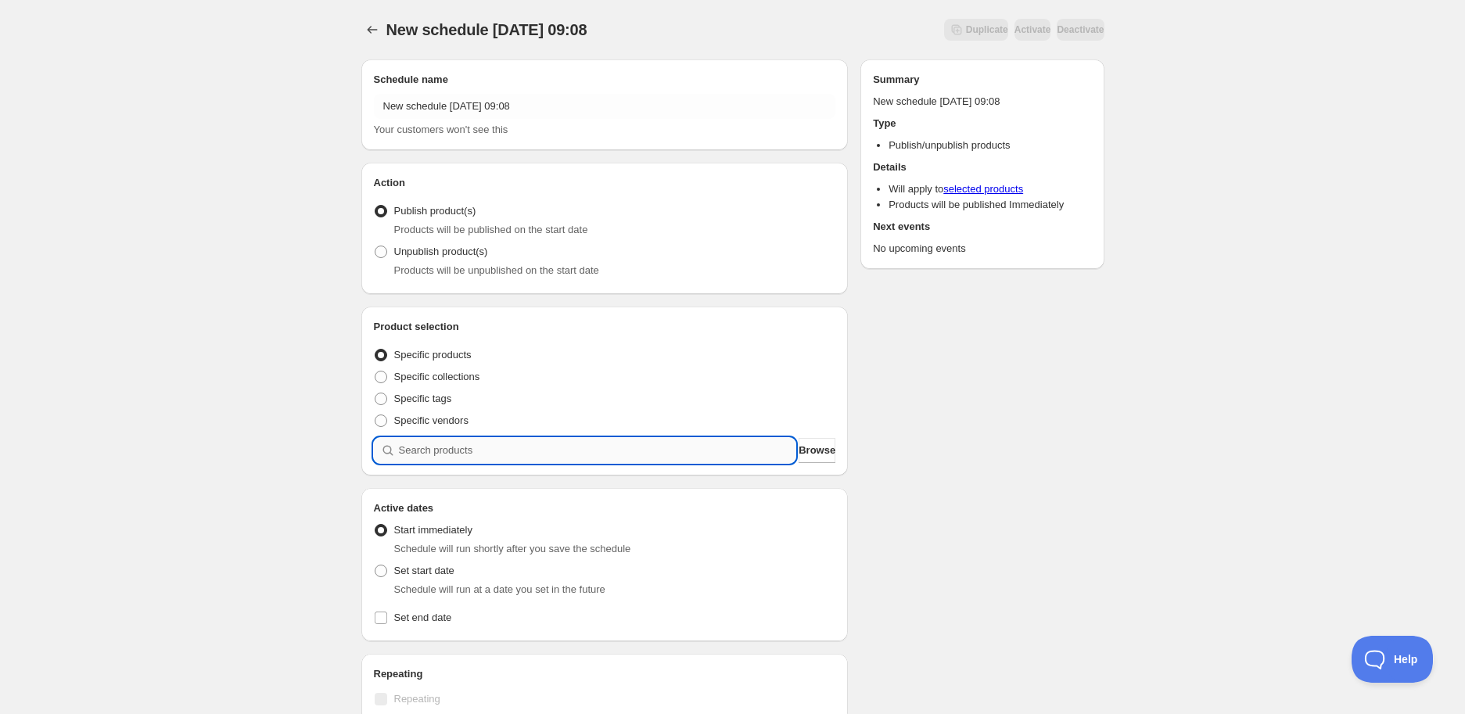
click at [458, 455] on input "search" at bounding box center [597, 450] width 397 height 25
paste input "search"
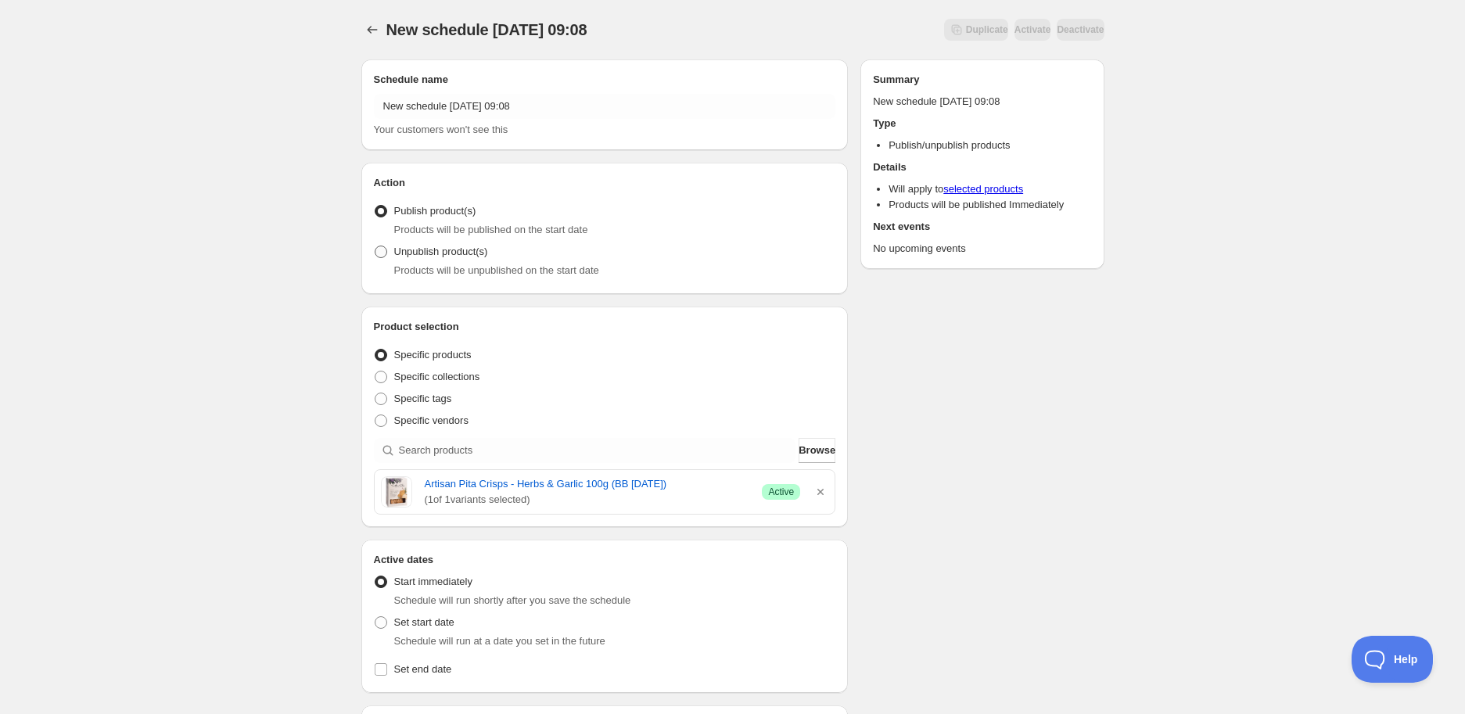
click at [441, 257] on span "Unpublish product(s)" at bounding box center [441, 252] width 94 height 12
click at [375, 246] on input "Unpublish product(s)" at bounding box center [375, 246] width 1 height 1
radio input "true"
drag, startPoint x: 420, startPoint y: 483, endPoint x: 704, endPoint y: 471, distance: 284.2
click at [704, 471] on div "Artisan Pita Crisps - Herbs & Garlic 100g (BB 23/08/2025) ( 1 of 1 variants sel…" at bounding box center [605, 492] width 461 height 44
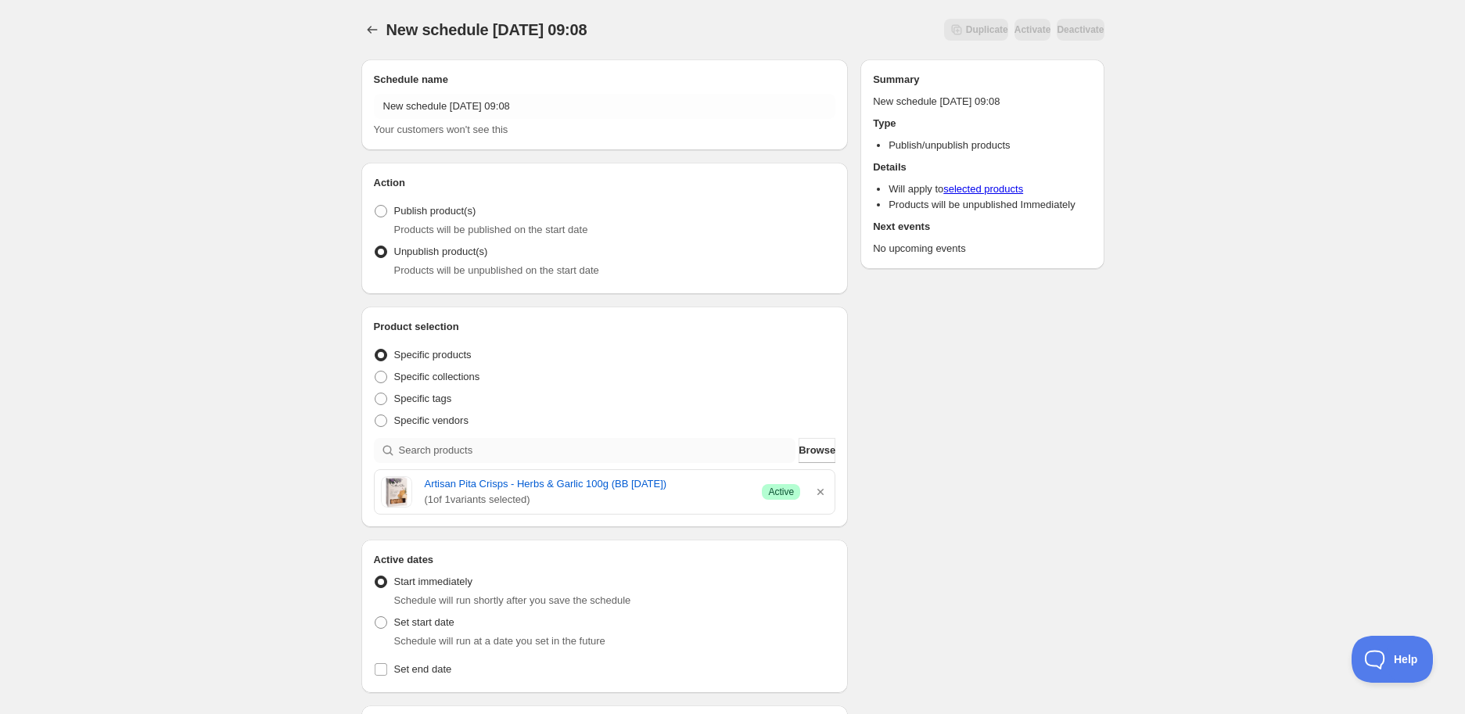
copy link "Artisan Pita Crisps - Herbs & Garlic 100g (BB 23/08/2025)"
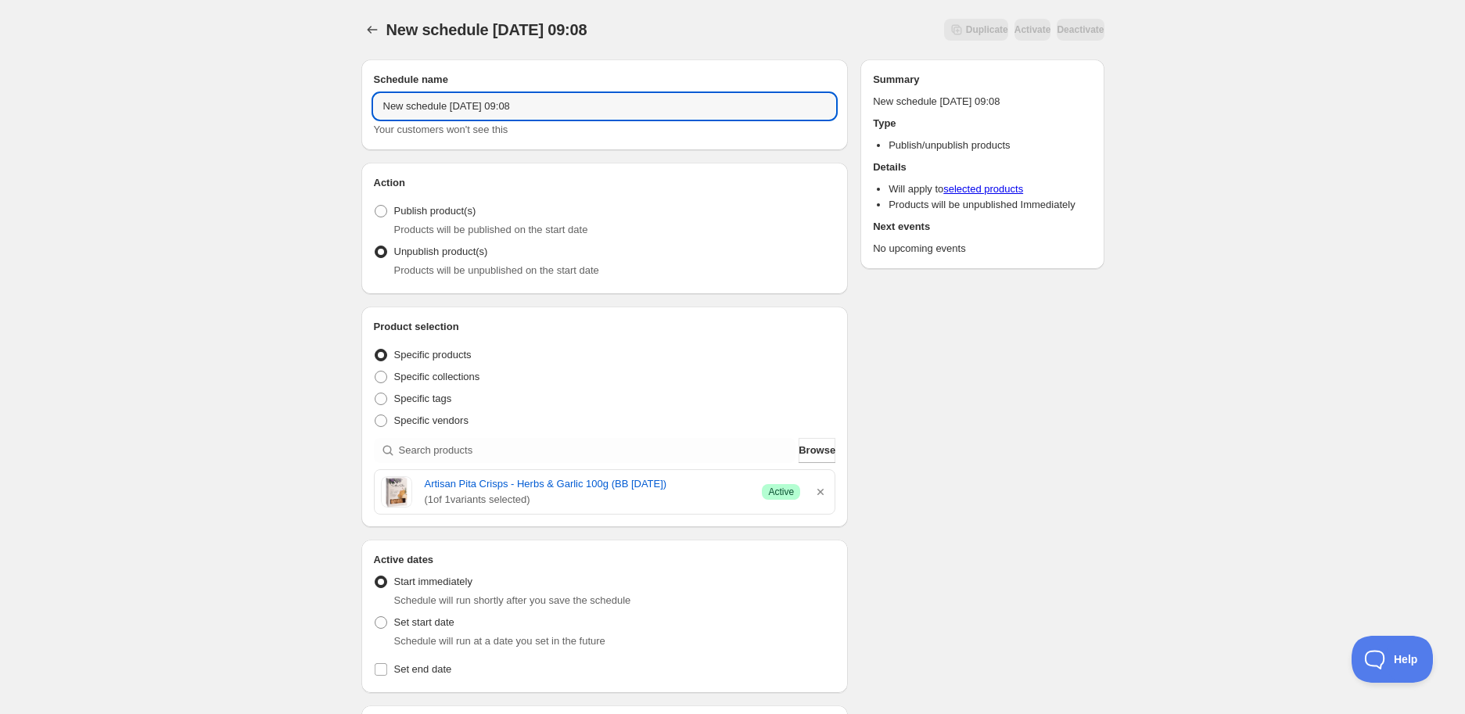
drag, startPoint x: 580, startPoint y: 103, endPoint x: -64, endPoint y: 102, distance: 643.7
click at [0, 102] on html "New schedule Aug 15 2025 09:08. This page is ready New schedule Aug 15 2025 09:…" at bounding box center [732, 357] width 1465 height 714
paste input "Artisan Pita Crisps - Herbs & Garlic 100g (BB 23/08/2025)"
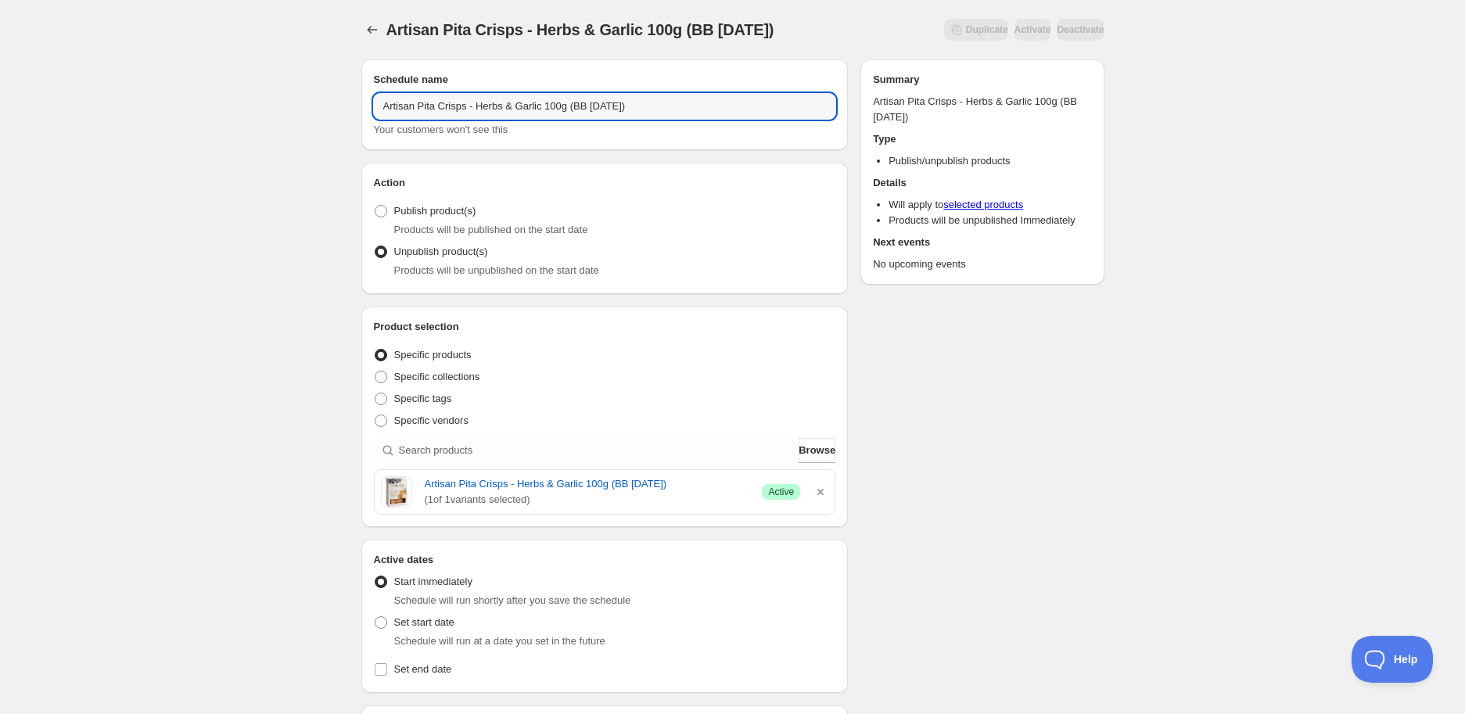
type input "Artisan Pita Crisps - Herbs & Garlic 100g (BB 23/08/2025)"
click at [322, 305] on div "Artisan Pita Crisps - Herbs & Garlic 100g (BB 23/08/2025). This page is ready A…" at bounding box center [732, 620] width 1465 height 1241
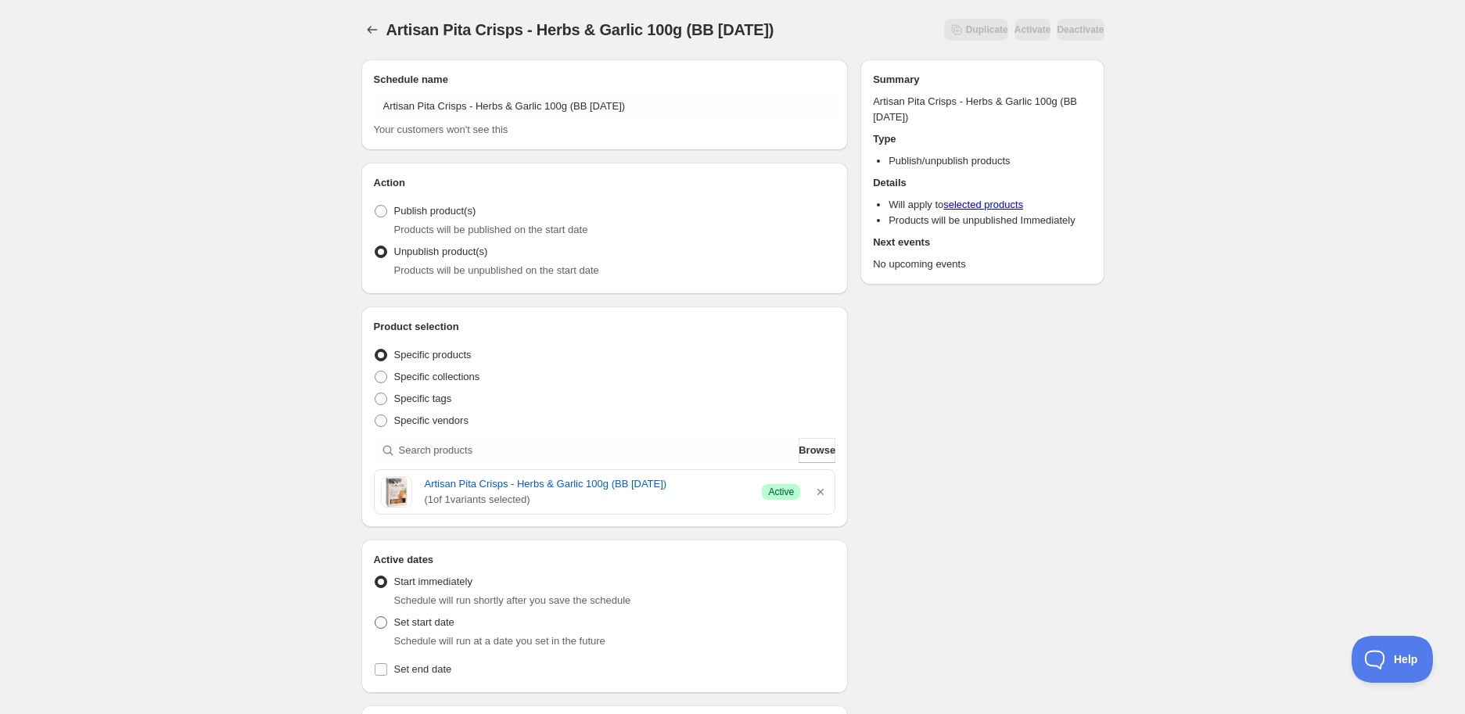
click at [435, 624] on span "Set start date" at bounding box center [424, 622] width 60 height 12
click at [375, 617] on input "Set start date" at bounding box center [375, 616] width 1 height 1
radio input "true"
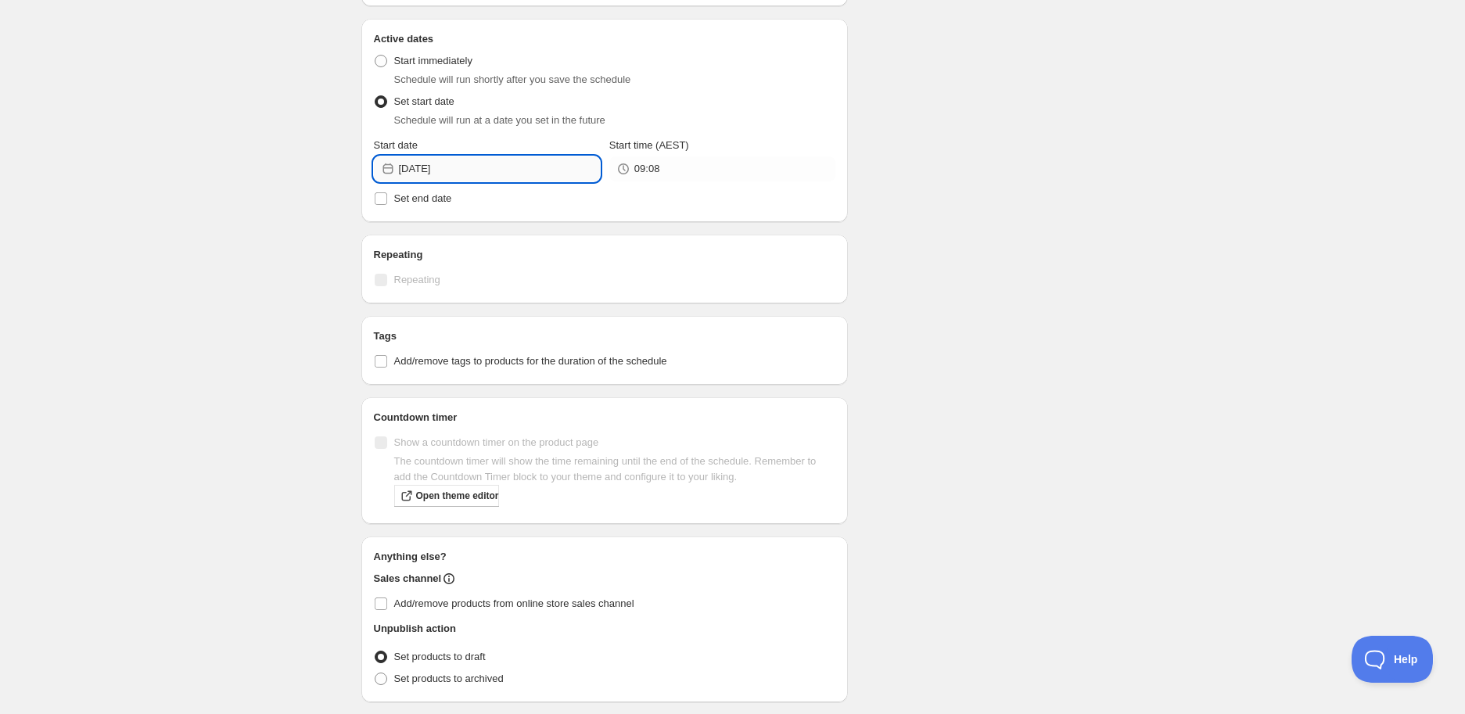
click at [447, 165] on input "2025-08-15" at bounding box center [499, 168] width 201 height 25
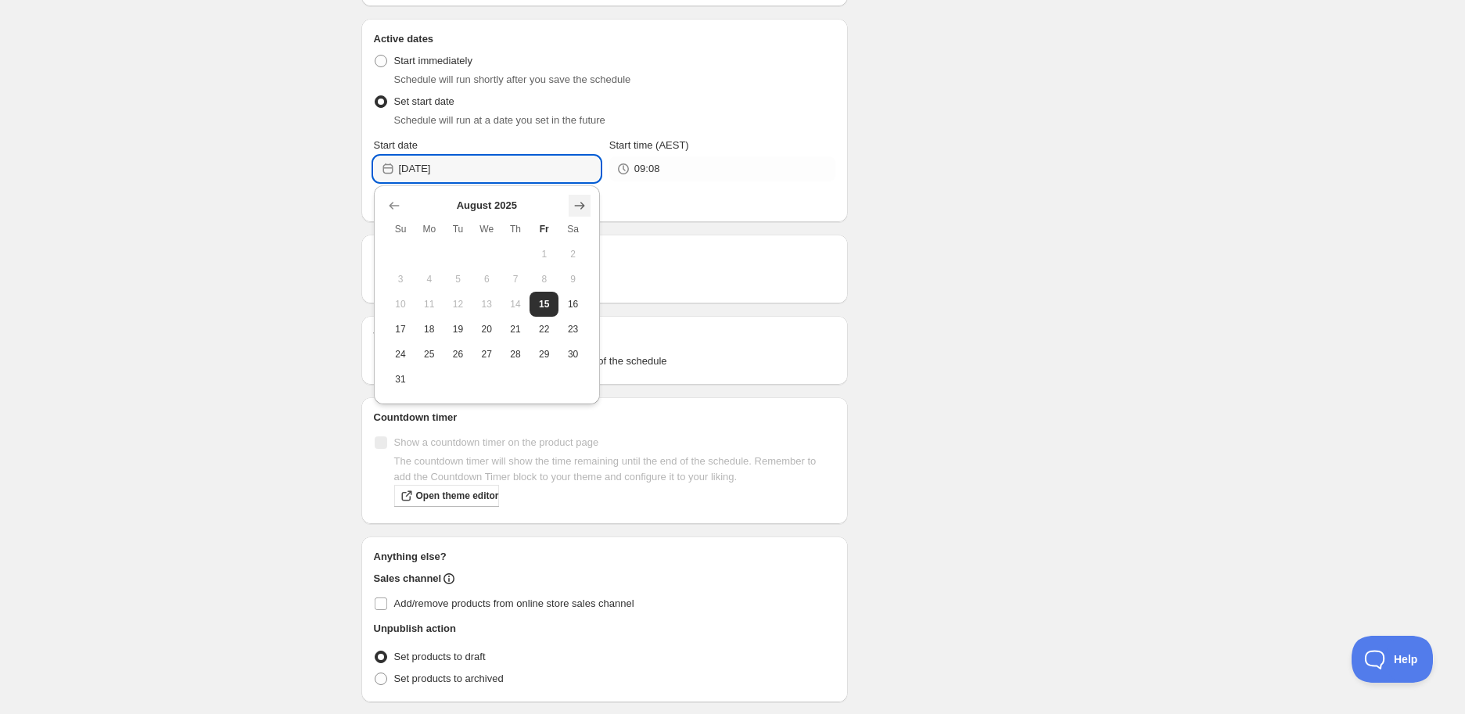
click at [587, 206] on icon "Show next month, September 2025" at bounding box center [580, 206] width 16 height 16
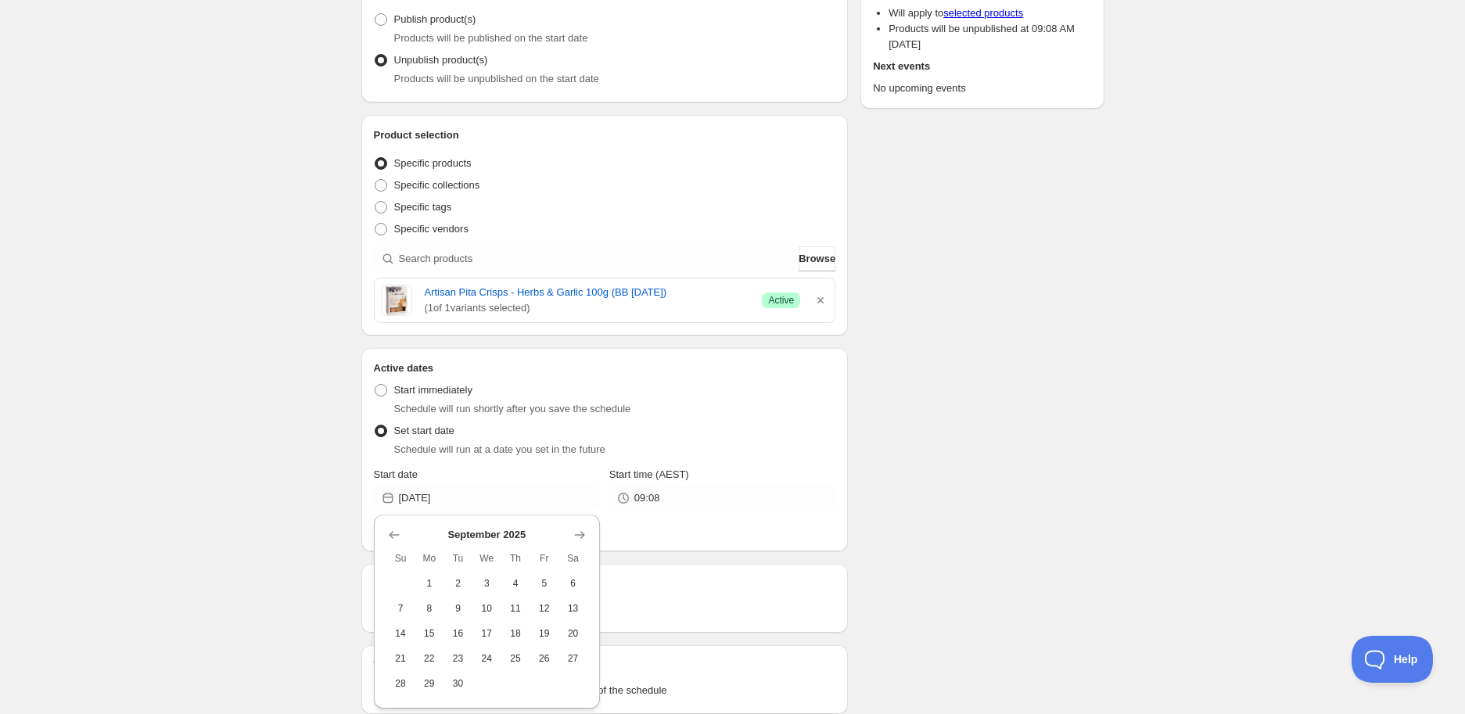
scroll to position [347, 0]
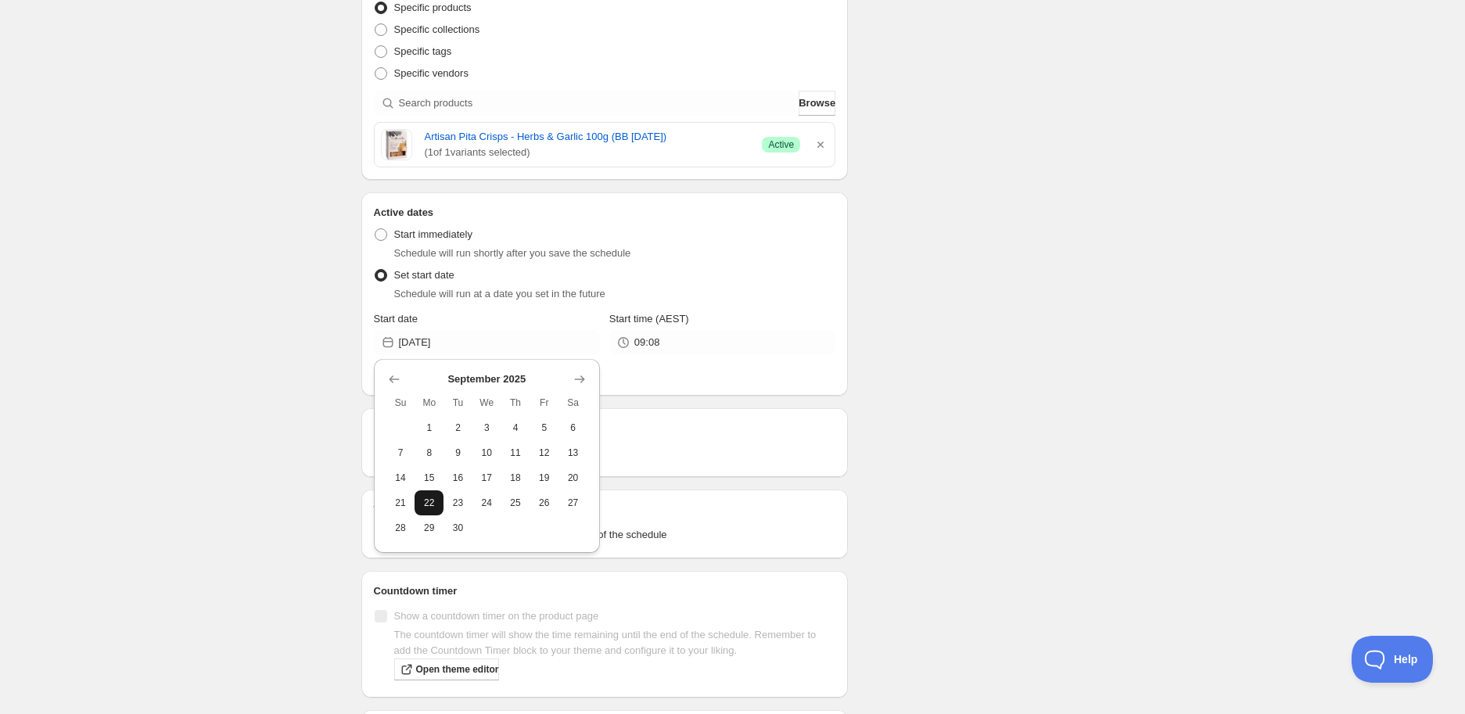
click at [427, 491] on button "22" at bounding box center [429, 502] width 29 height 25
type input "2025-09-22"
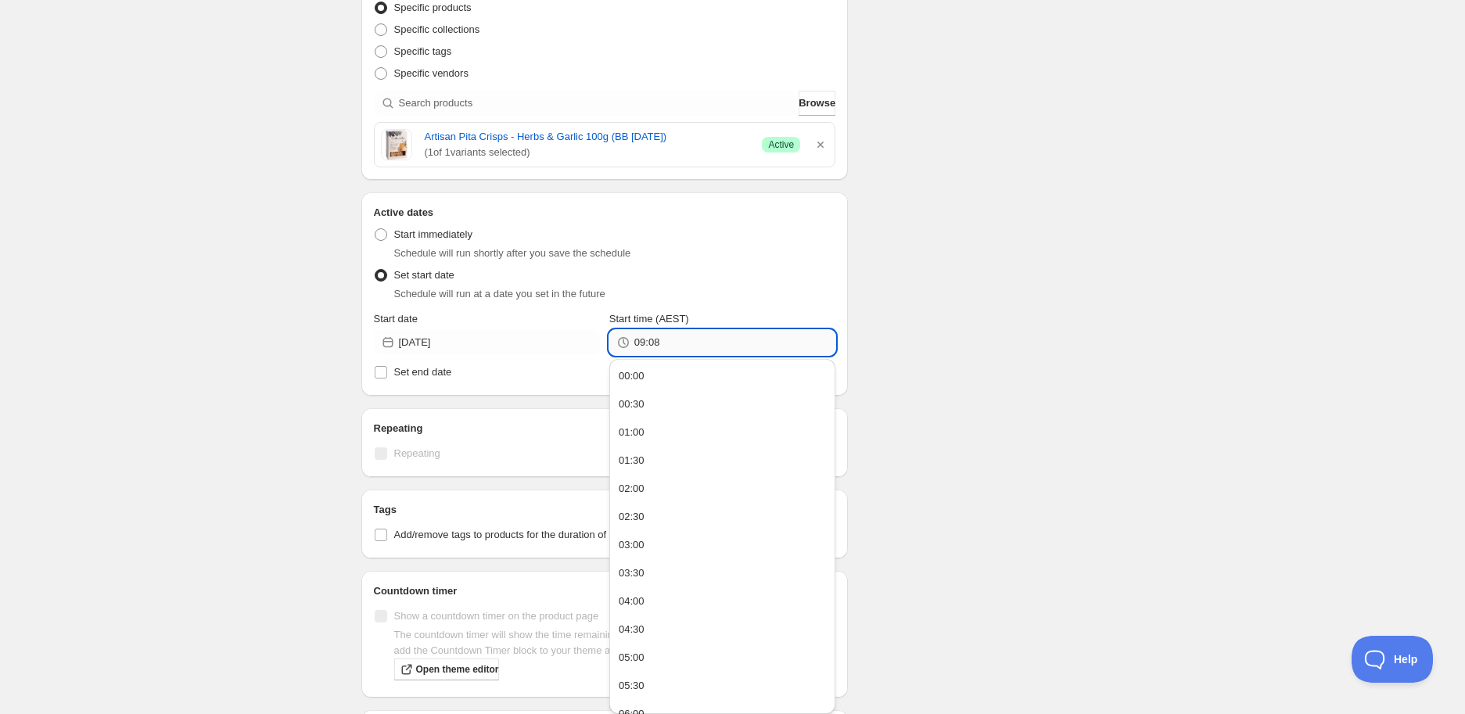
click at [698, 338] on input "09:08" at bounding box center [734, 342] width 201 height 25
click at [662, 469] on button "14:00" at bounding box center [722, 470] width 217 height 25
type input "14:00"
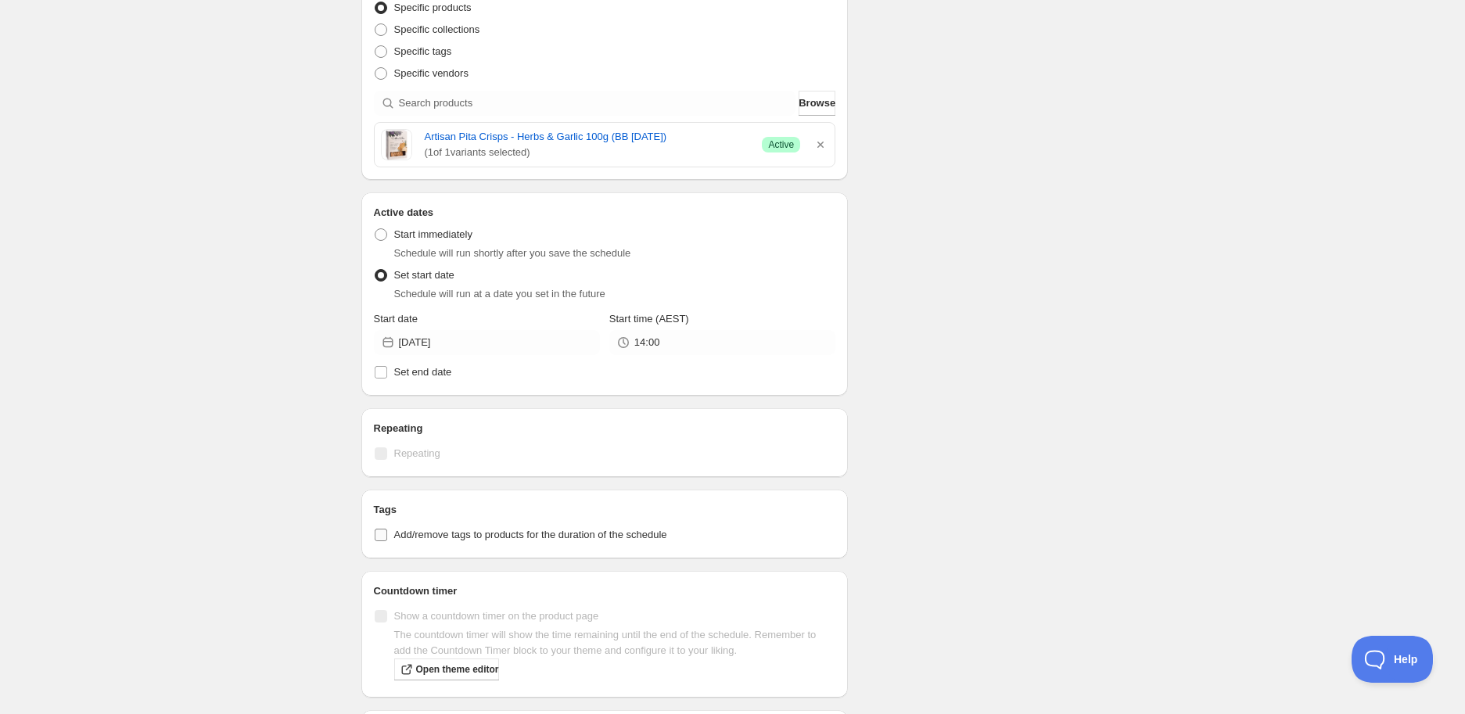
click at [534, 540] on span "Add/remove tags to products for the duration of the schedule" at bounding box center [530, 535] width 273 height 12
click at [387, 540] on input "Add/remove tags to products for the duration of the schedule" at bounding box center [381, 535] width 13 height 13
checkbox input "true"
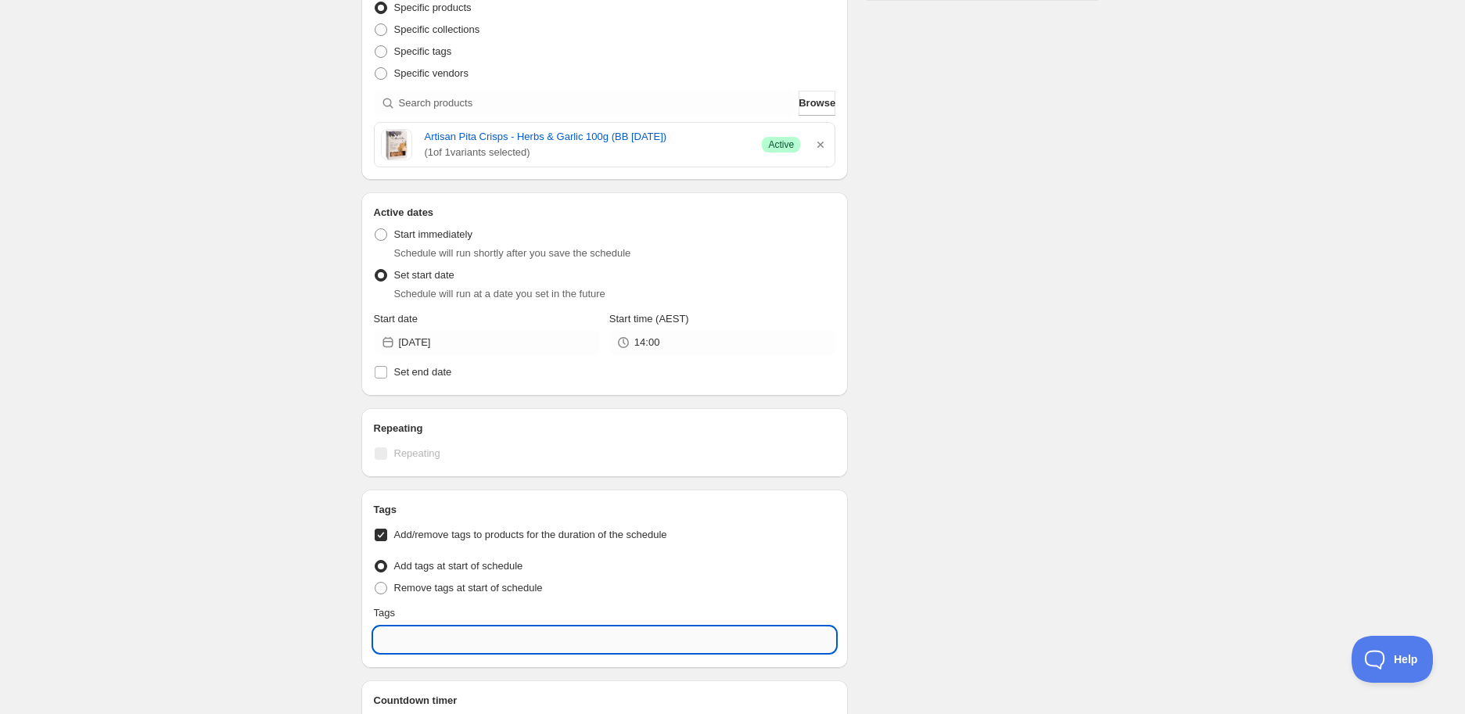
click at [493, 634] on input "text" at bounding box center [605, 639] width 462 height 25
click at [480, 573] on div "EXP Draft" at bounding box center [604, 572] width 437 height 22
type input "EXP Draft"
checkbox input "true"
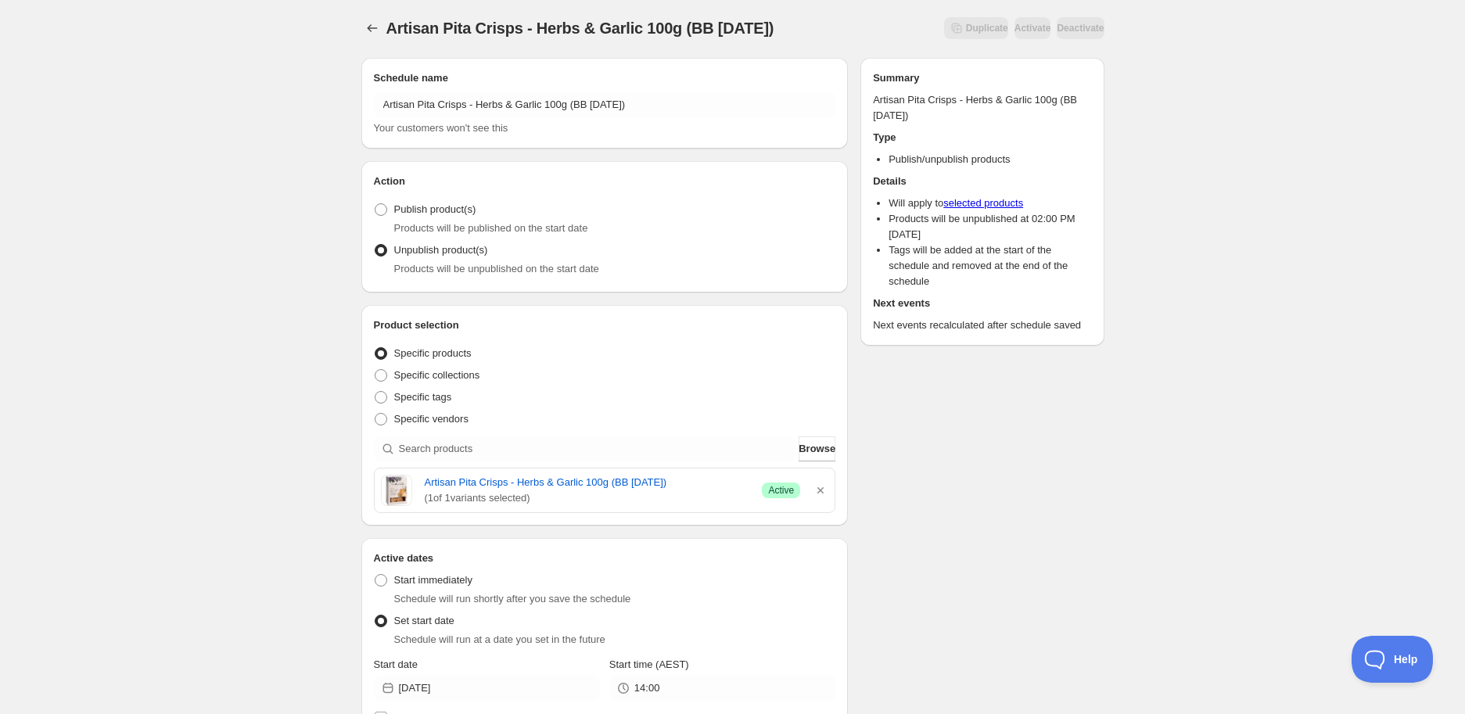
scroll to position [0, 0]
type input "EXP Draft"
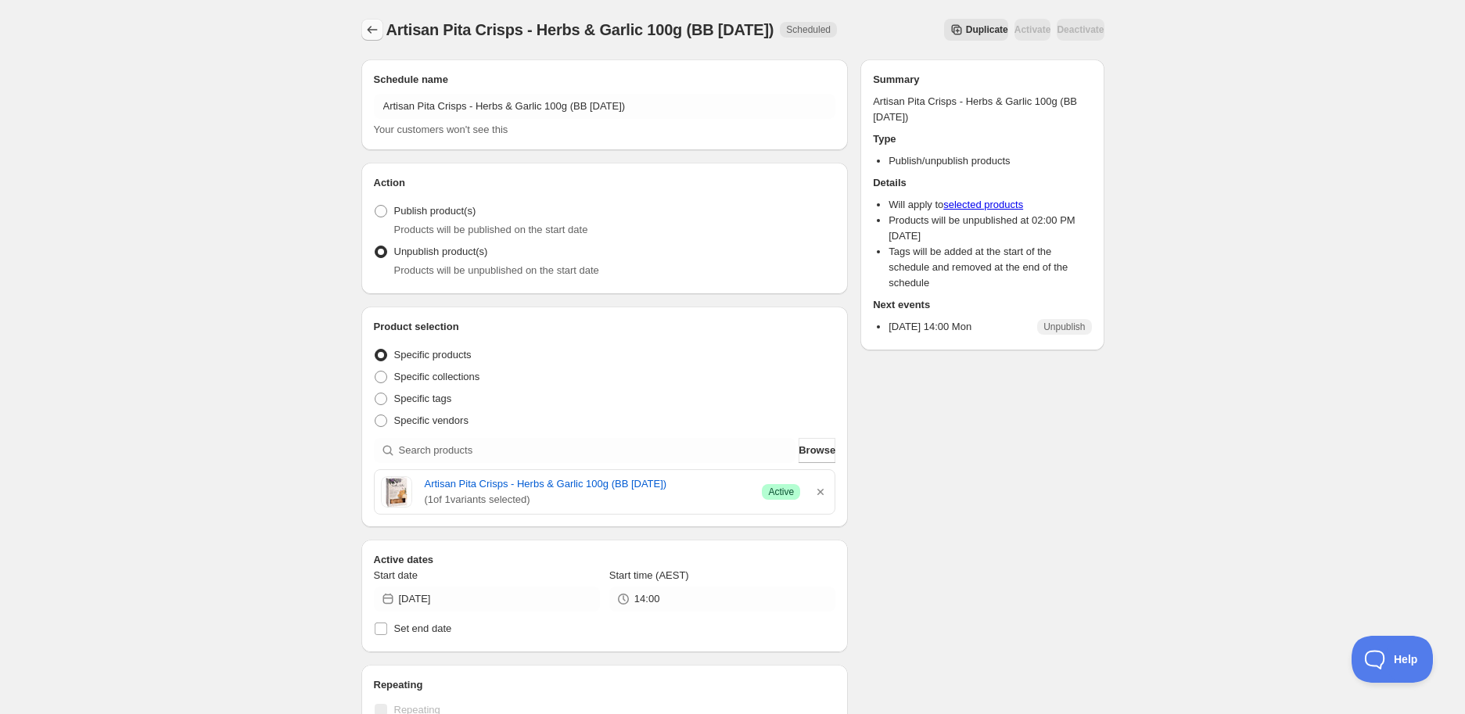
click at [377, 27] on icon "Schedules" at bounding box center [372, 30] width 16 height 16
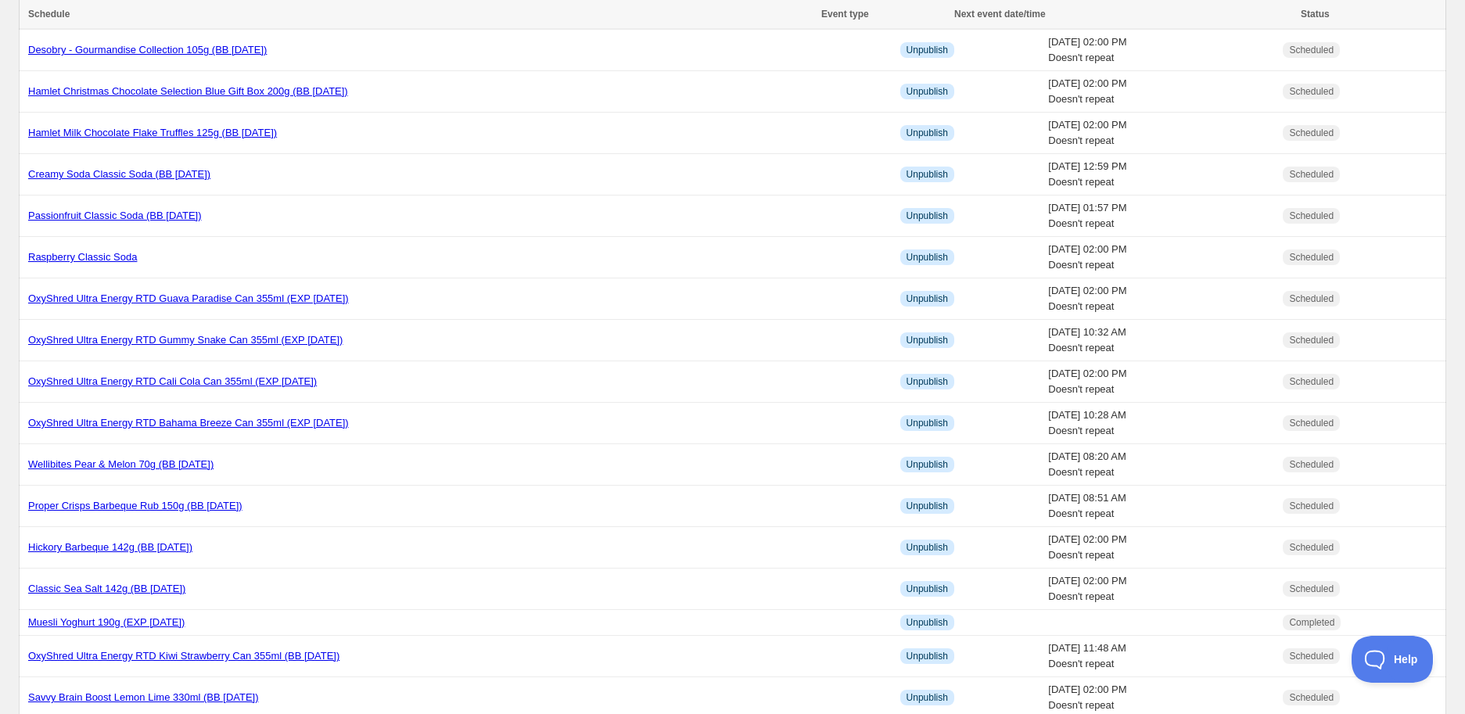
scroll to position [754, 0]
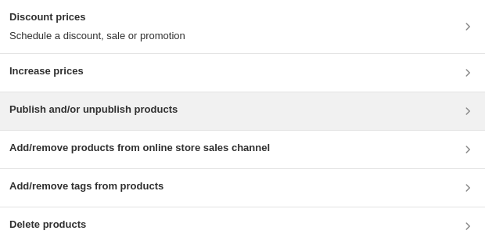
click at [334, 111] on div "Publish and/or unpublish products" at bounding box center [242, 111] width 466 height 19
click at [166, 118] on div "Publish and/or unpublish products" at bounding box center [93, 111] width 168 height 19
click at [151, 127] on div "Publish and/or unpublish products" at bounding box center [242, 111] width 485 height 38
